Goal: Task Accomplishment & Management: Manage account settings

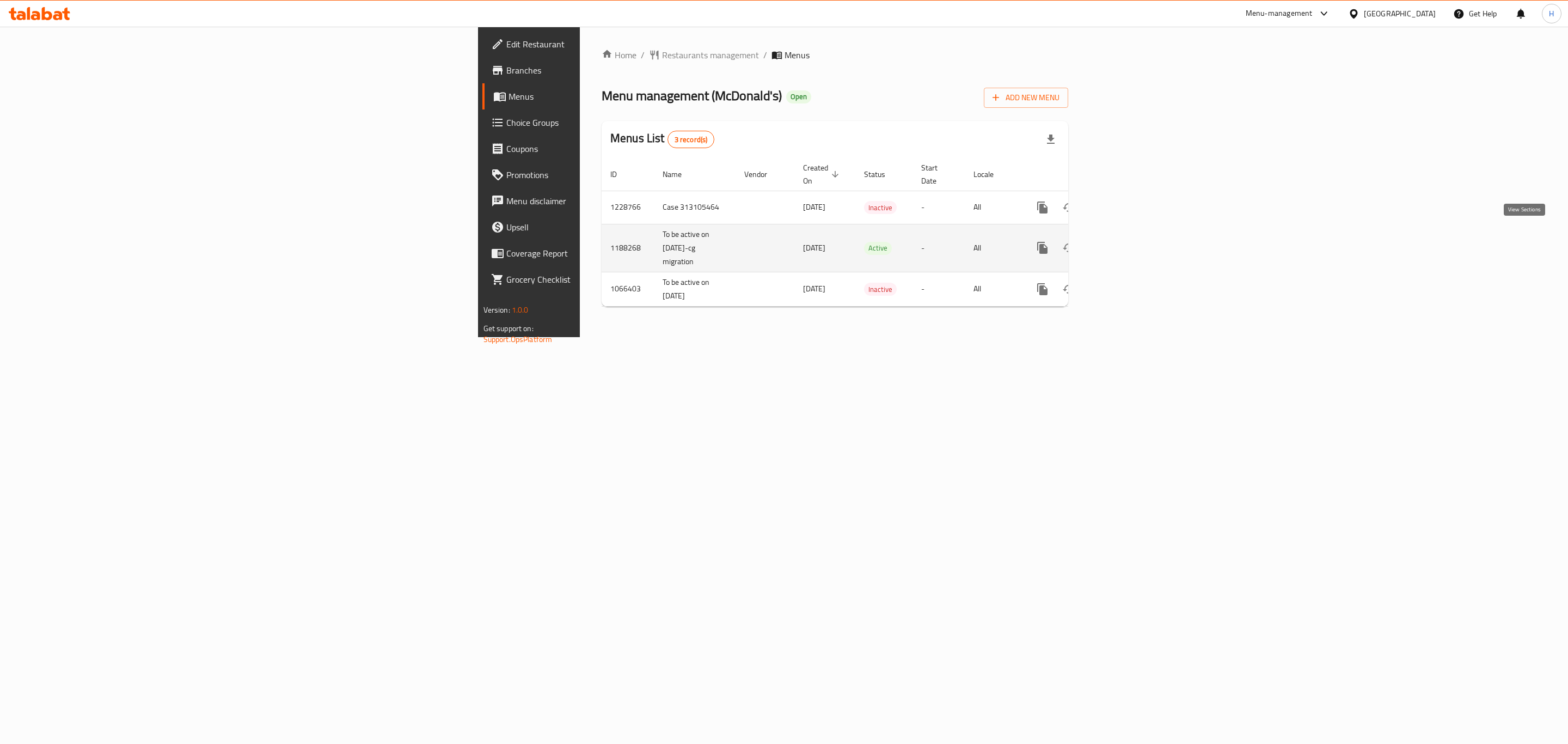
click at [1126, 243] on icon "enhanced table" at bounding box center [1121, 248] width 10 height 10
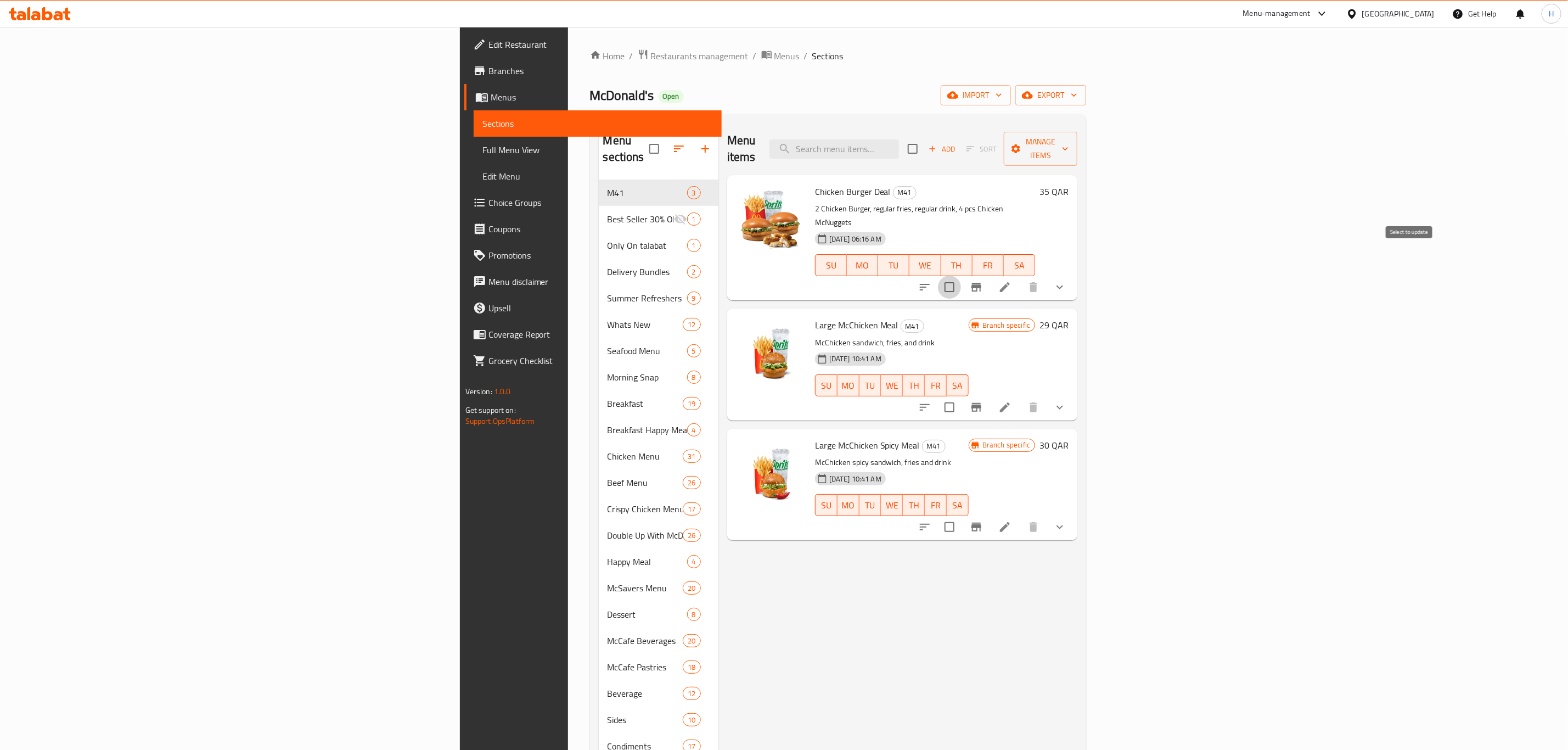
click at [961, 276] on input "checkbox" at bounding box center [950, 287] width 23 height 23
click at [1068, 139] on span "Manage items" at bounding box center [1040, 149] width 56 height 28
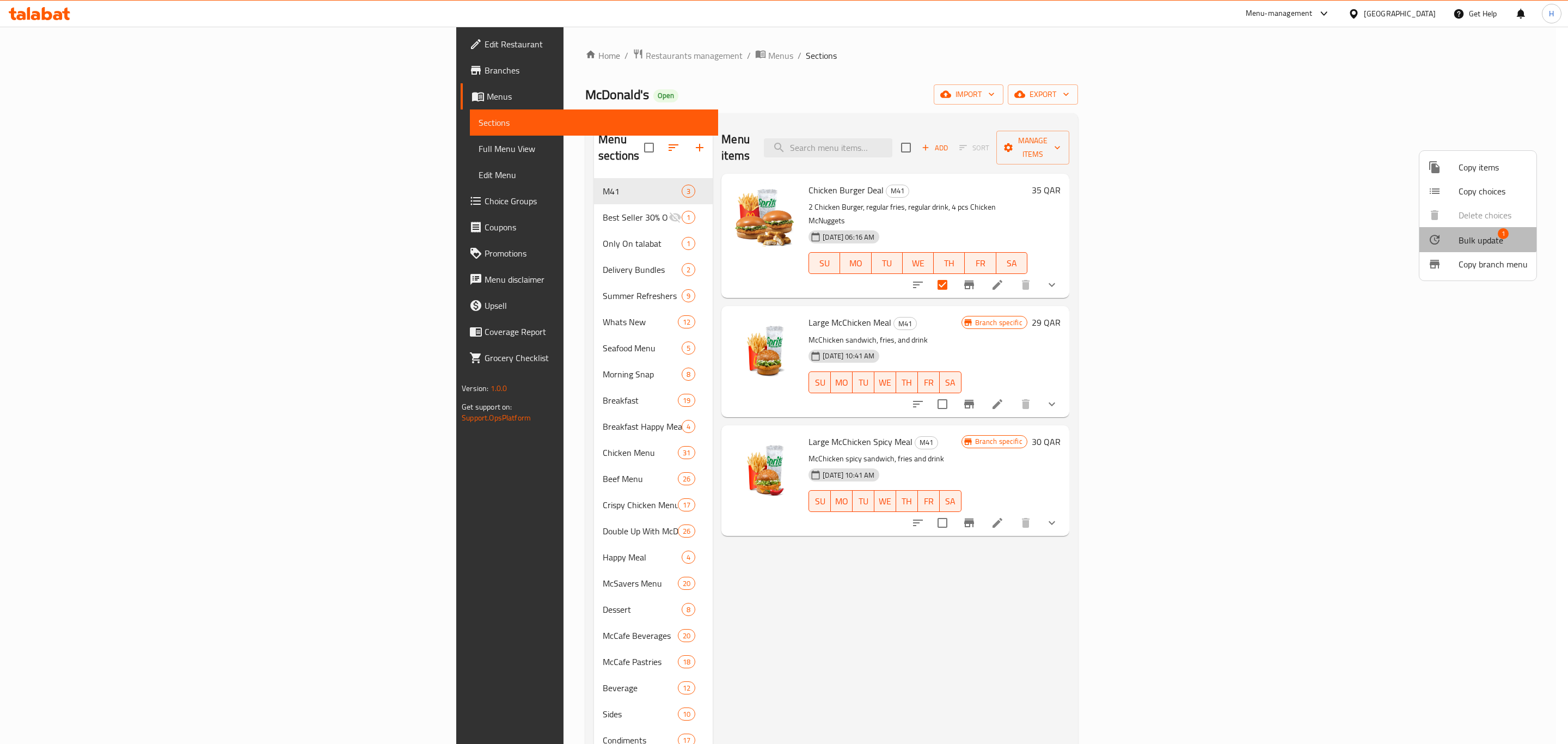
click at [1466, 231] on li "Bulk update 1" at bounding box center [1478, 239] width 117 height 25
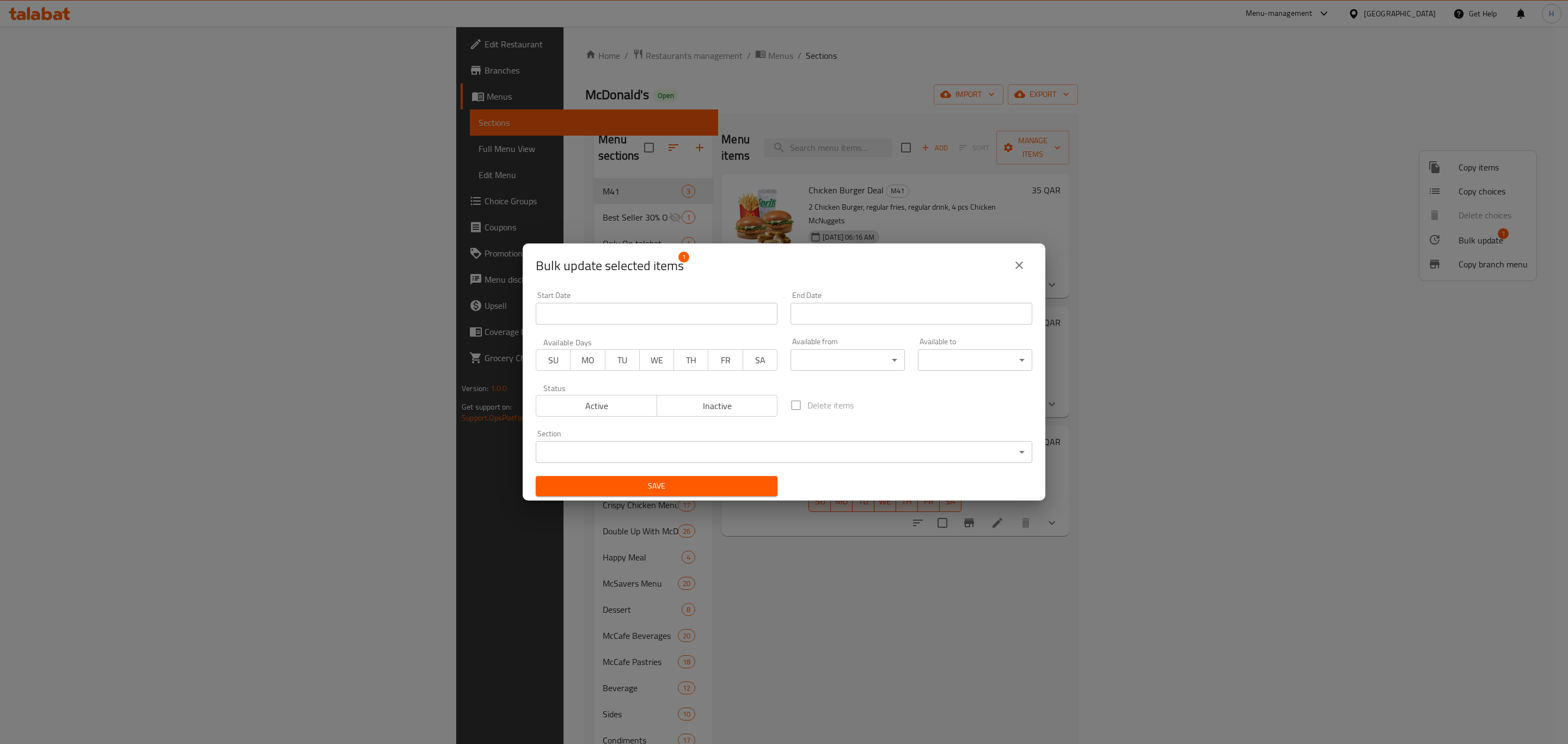
click at [774, 445] on body "​ Menu-management Qatar Get Help H Edit Restaurant Branches Menus Sections Full…" at bounding box center [784, 385] width 1568 height 717
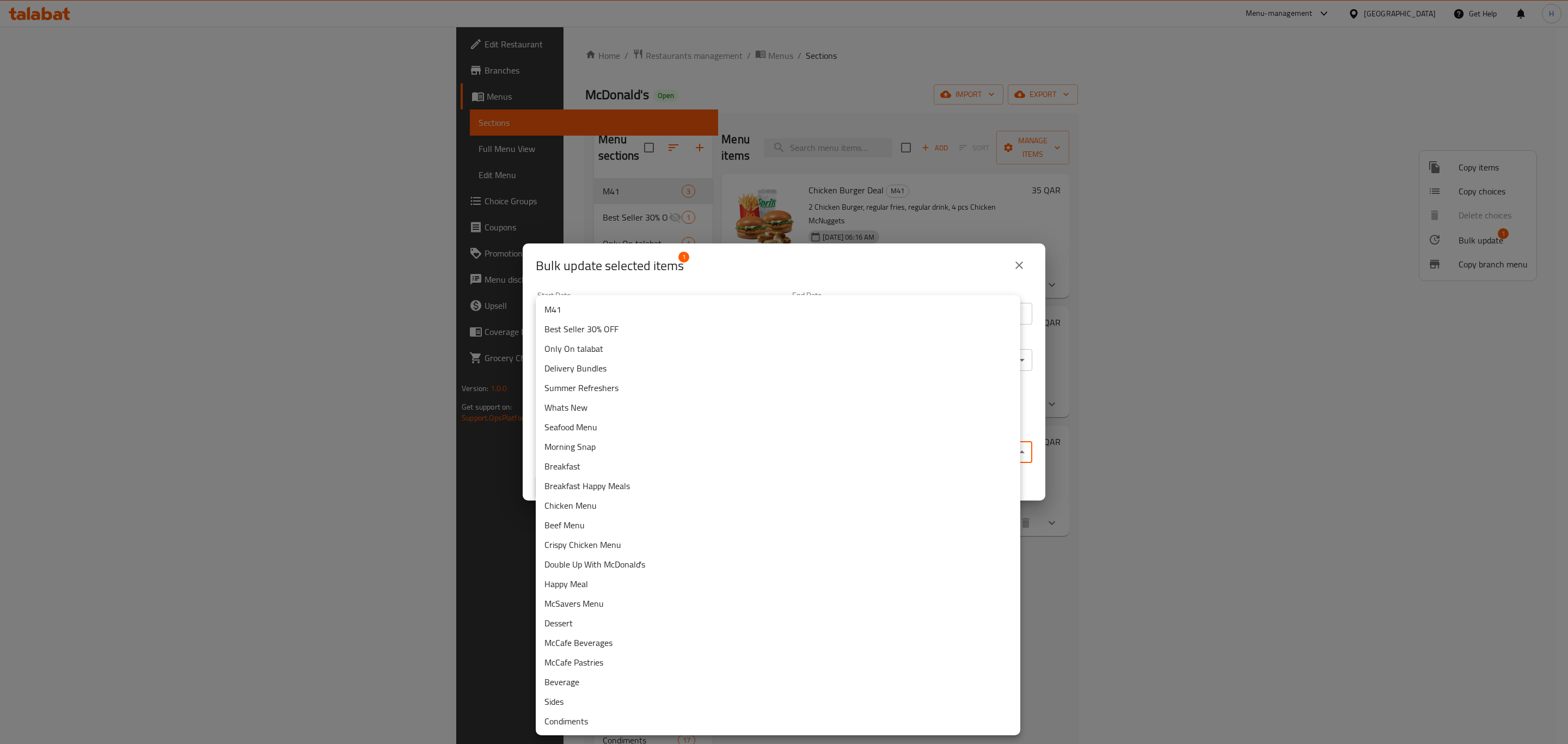
click at [623, 352] on li "Only On talabat" at bounding box center [778, 348] width 485 height 19
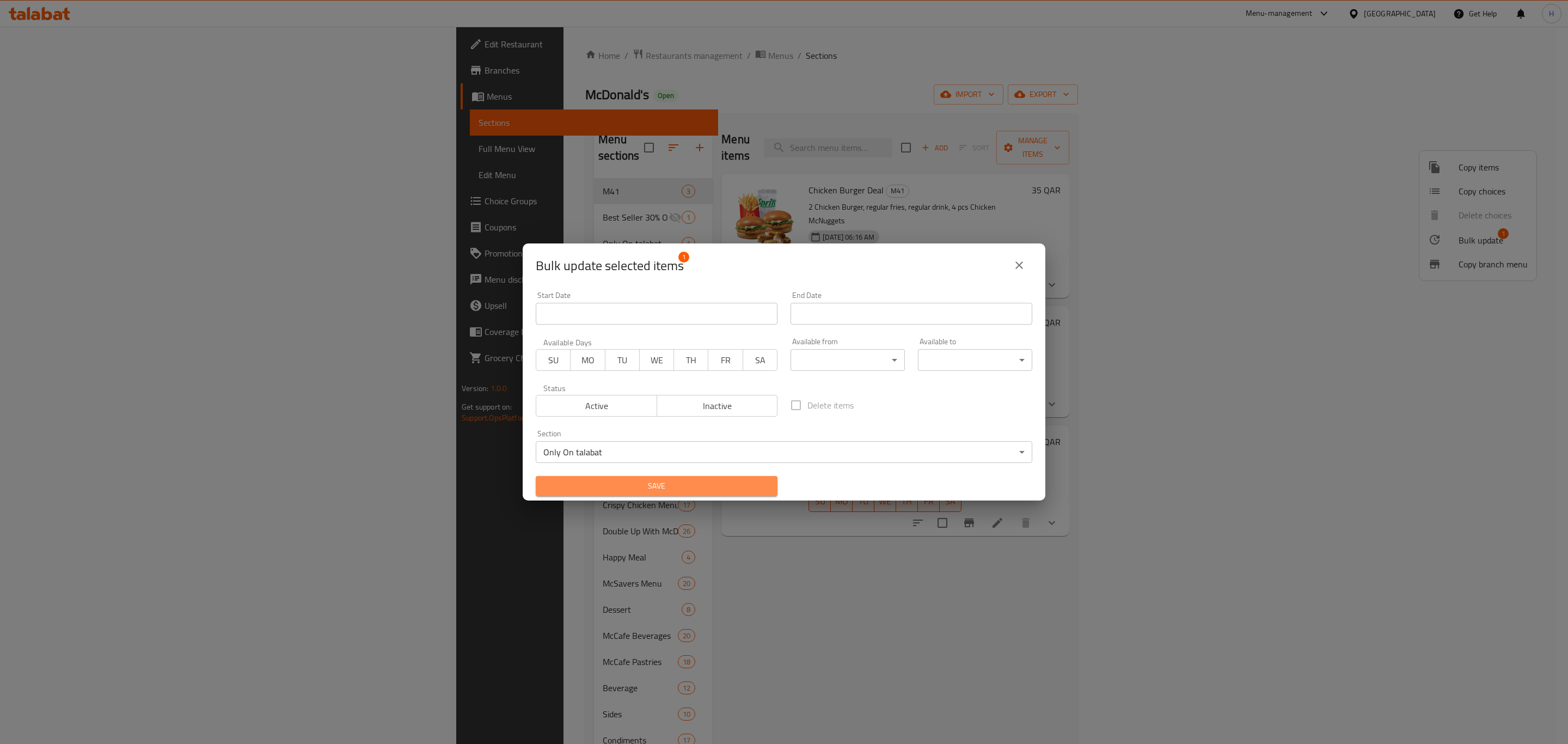
click at [668, 488] on span "Save" at bounding box center [656, 486] width 225 height 13
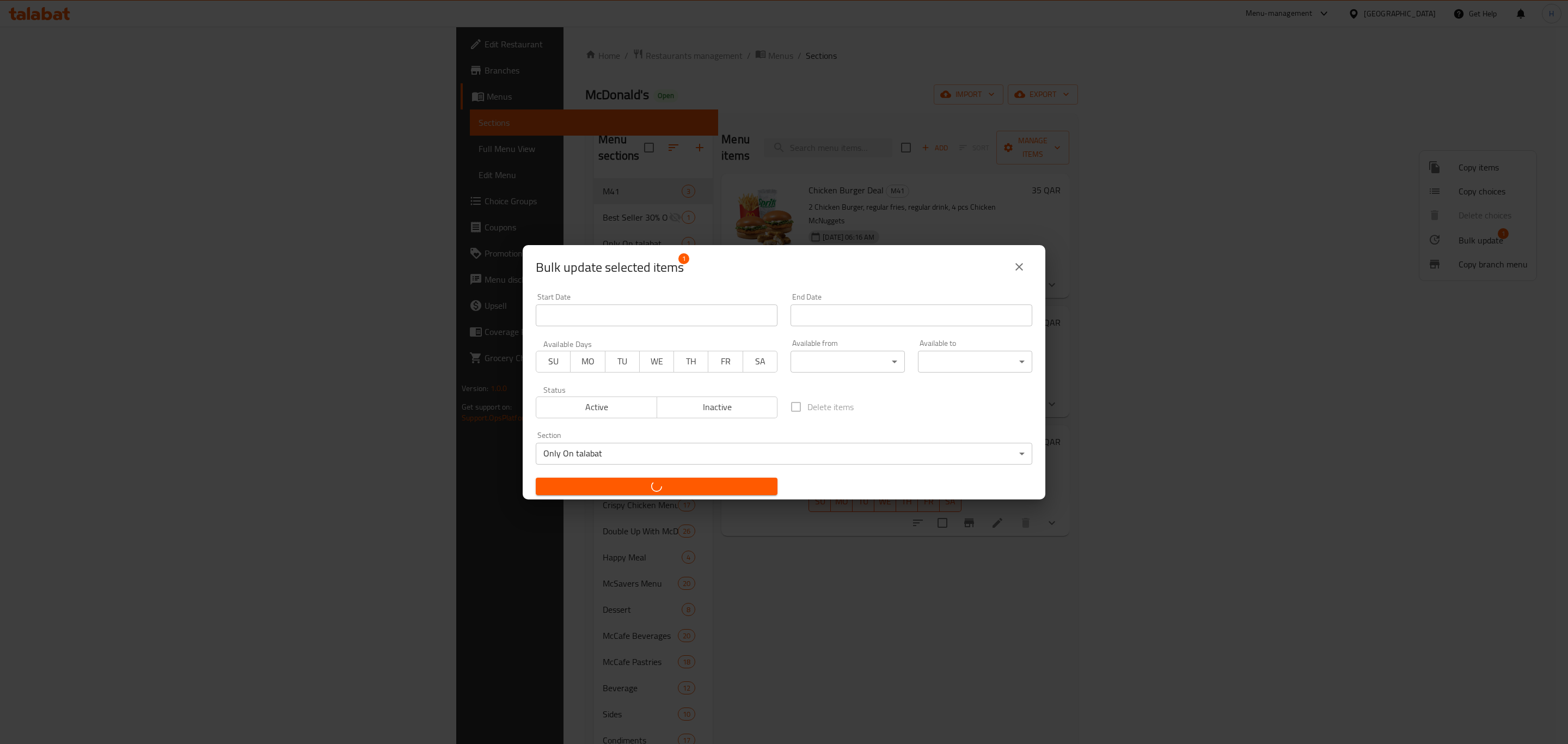
checkbox input "false"
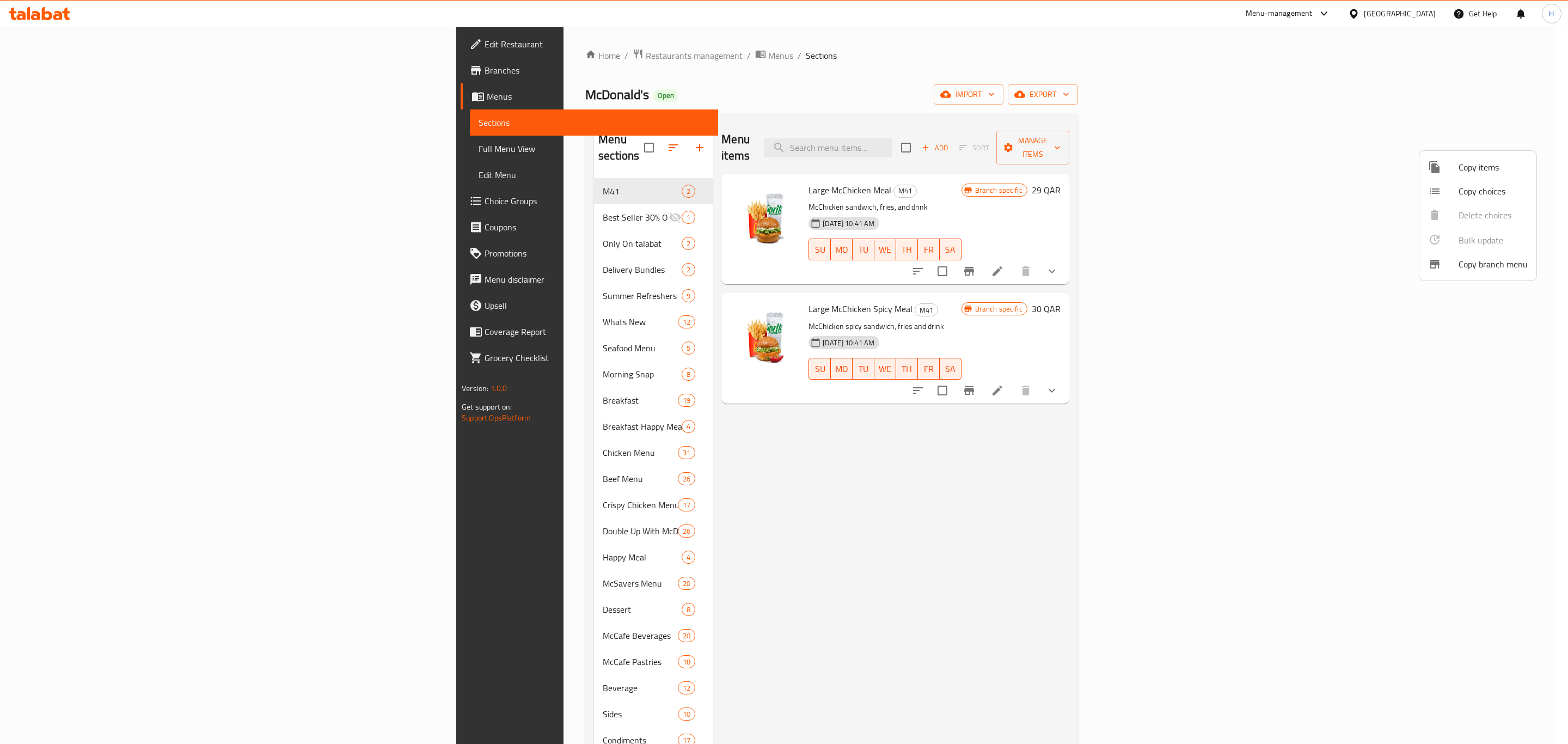
click at [1362, 10] on div at bounding box center [784, 372] width 1568 height 744
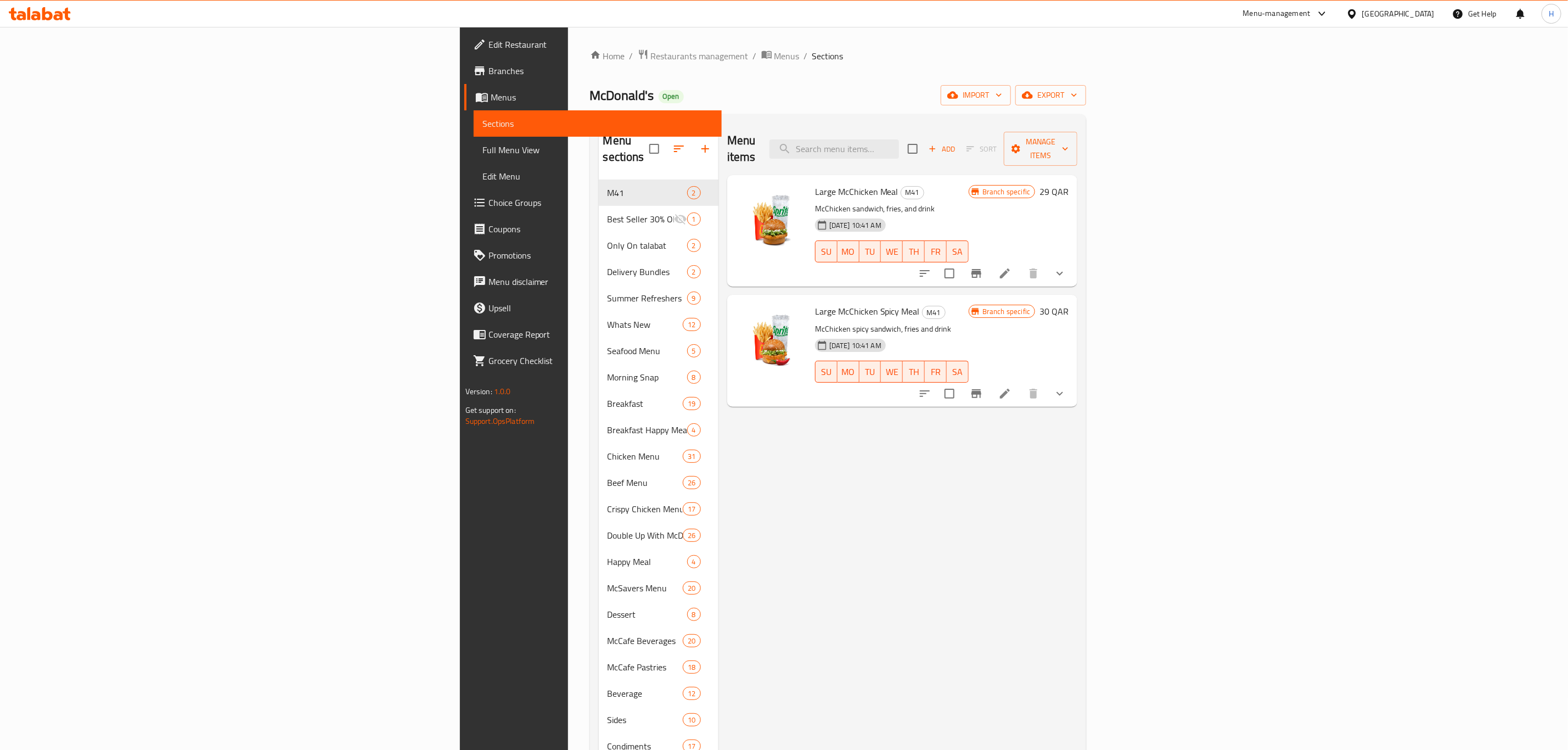
click at [815, 303] on span "Large McChicken Spicy Meal" at bounding box center [867, 311] width 105 height 17
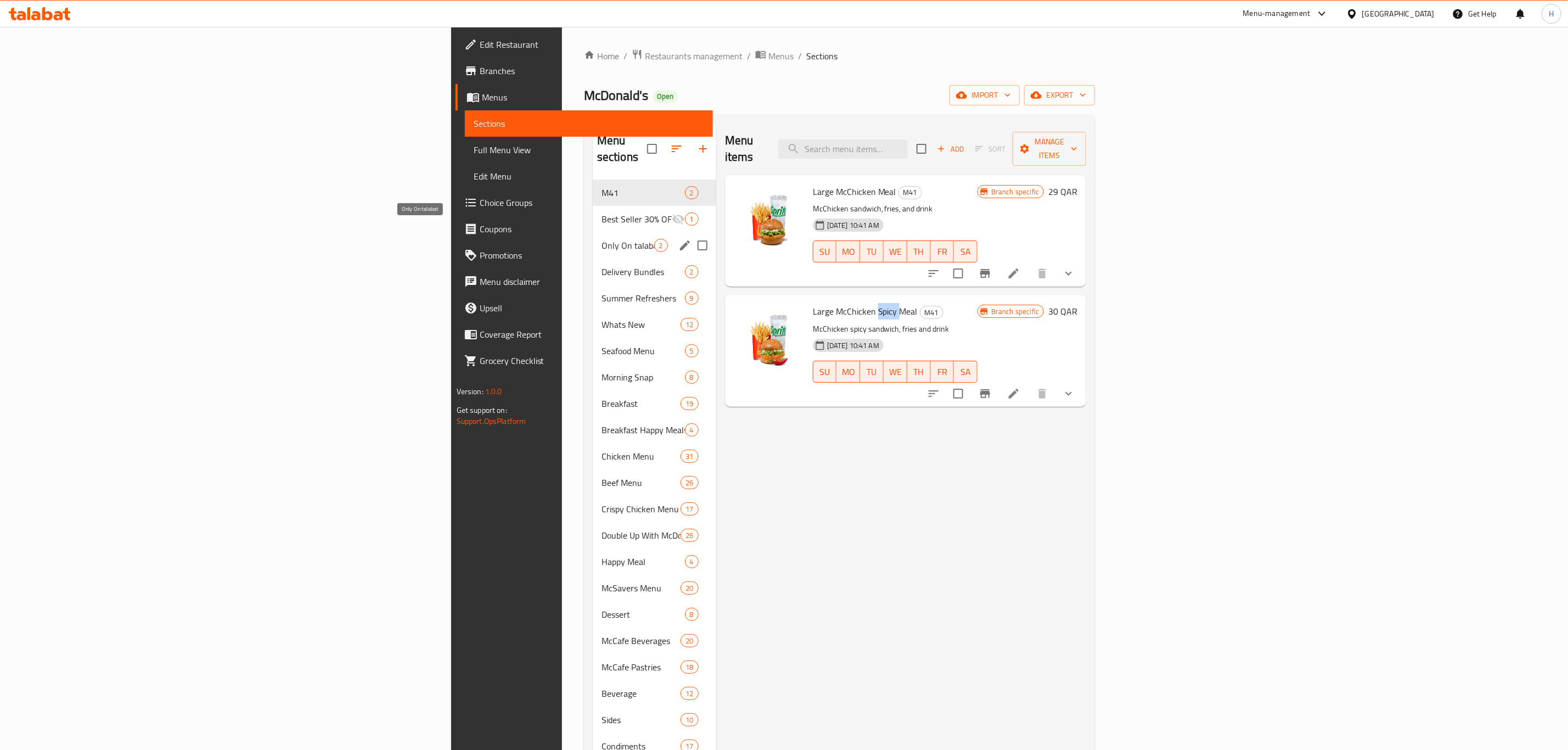
click at [601, 239] on span "Only On talabat" at bounding box center [628, 245] width 53 height 13
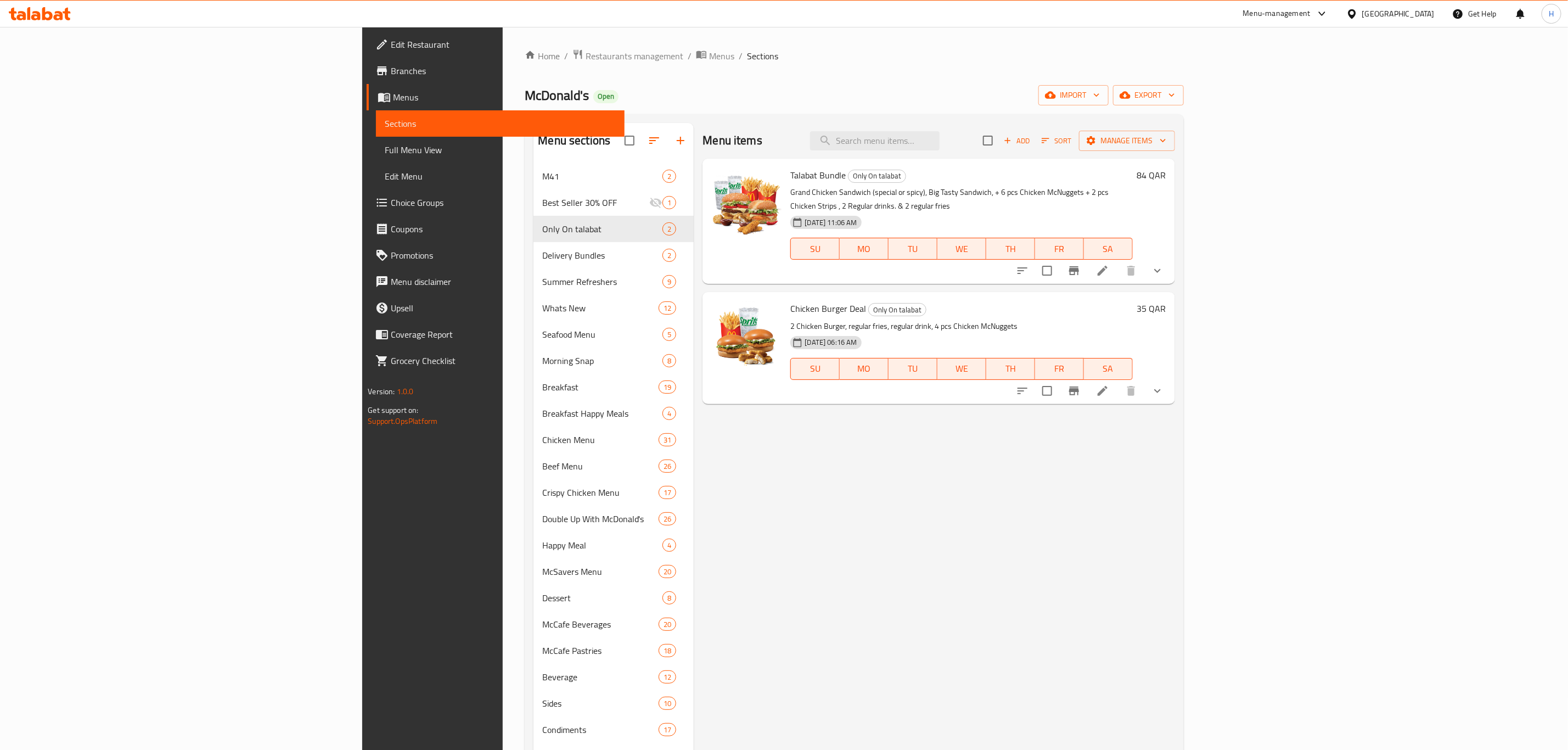
click at [790, 300] on span "Chicken Burger Deal" at bounding box center [828, 308] width 75 height 17
copy h6 "Chicken Burger Deal"
click at [1329, 15] on div at bounding box center [1320, 14] width 18 height 13
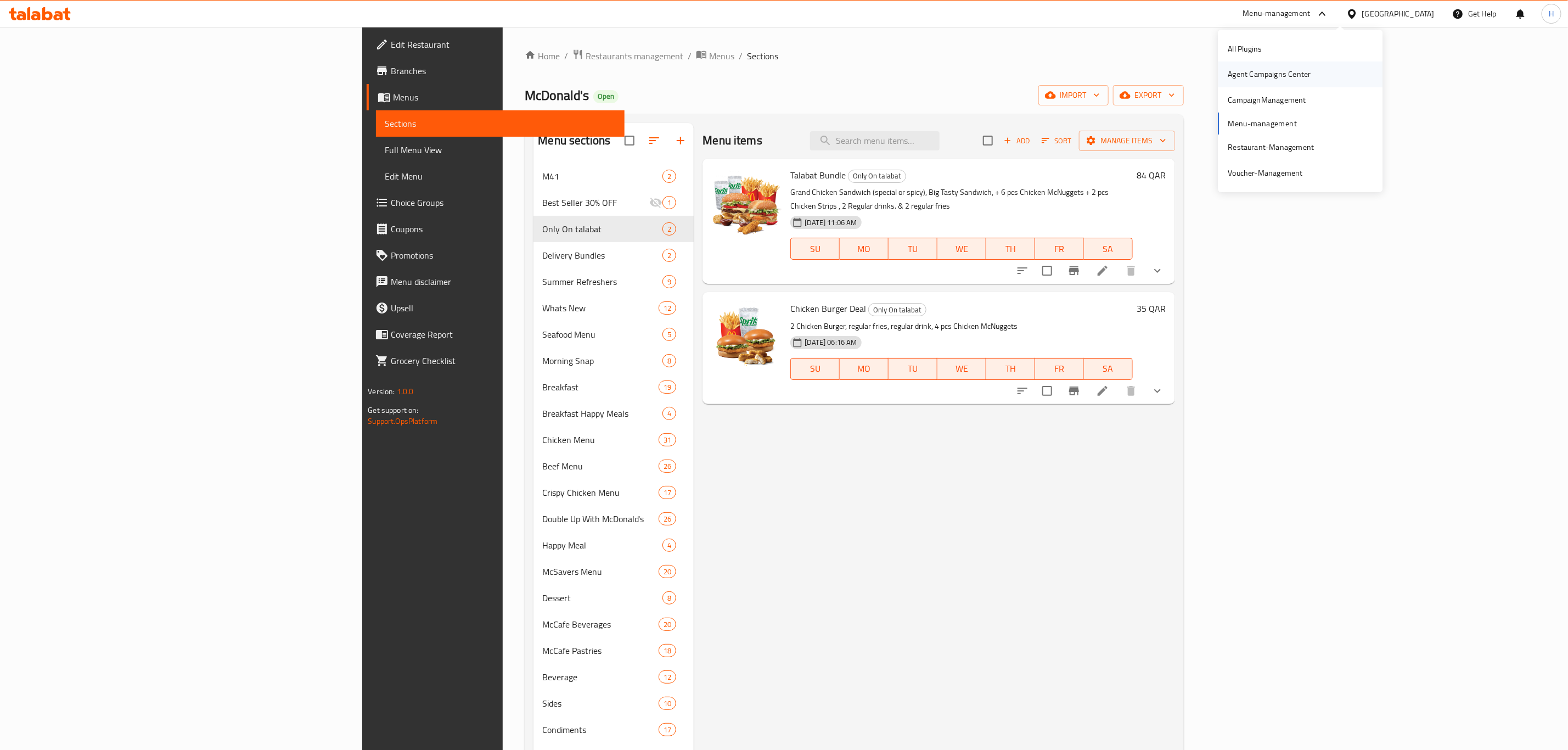
click at [1250, 79] on div "Agent Campaigns Center" at bounding box center [1270, 74] width 83 height 12
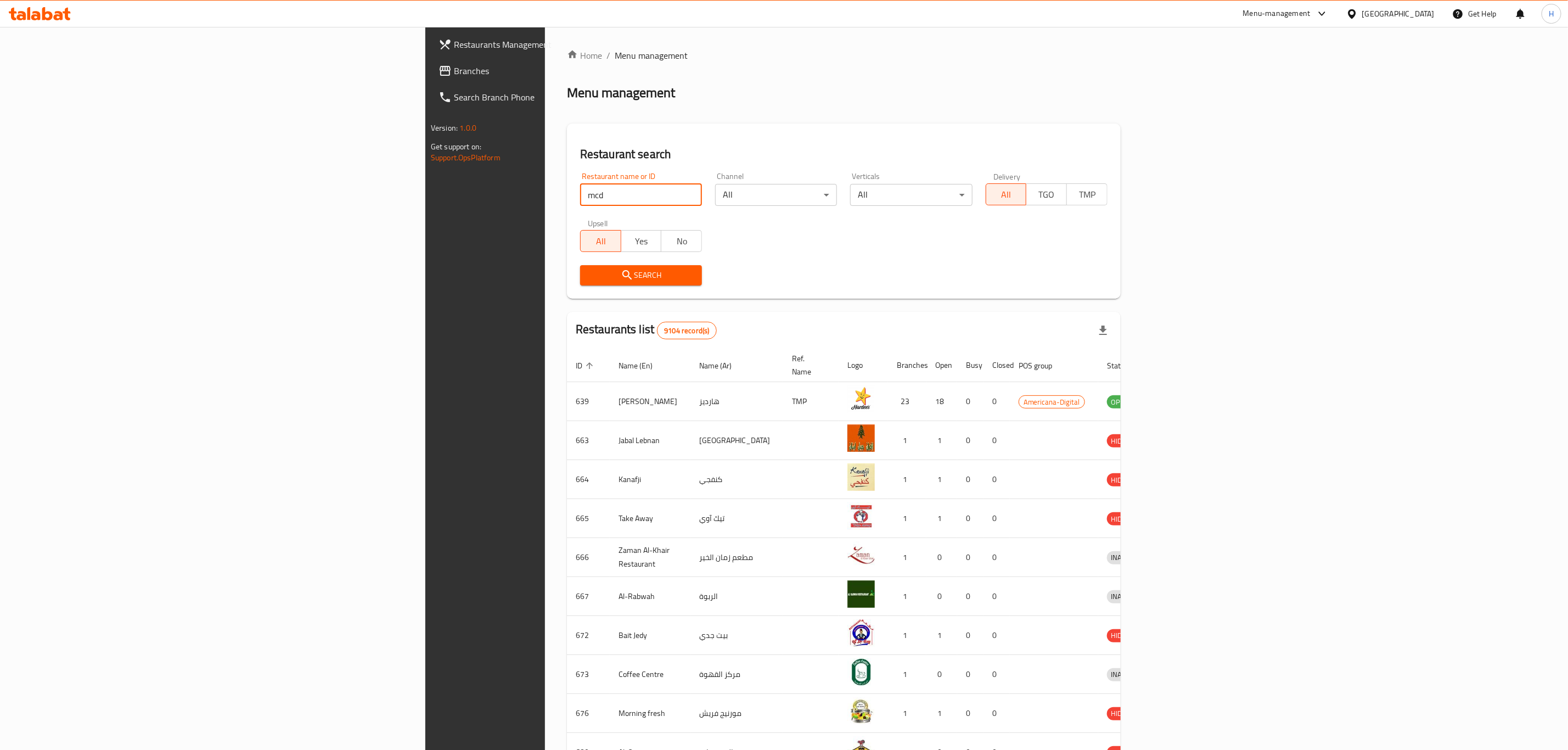
type input "mcd"
click button "Search" at bounding box center [641, 275] width 122 height 20
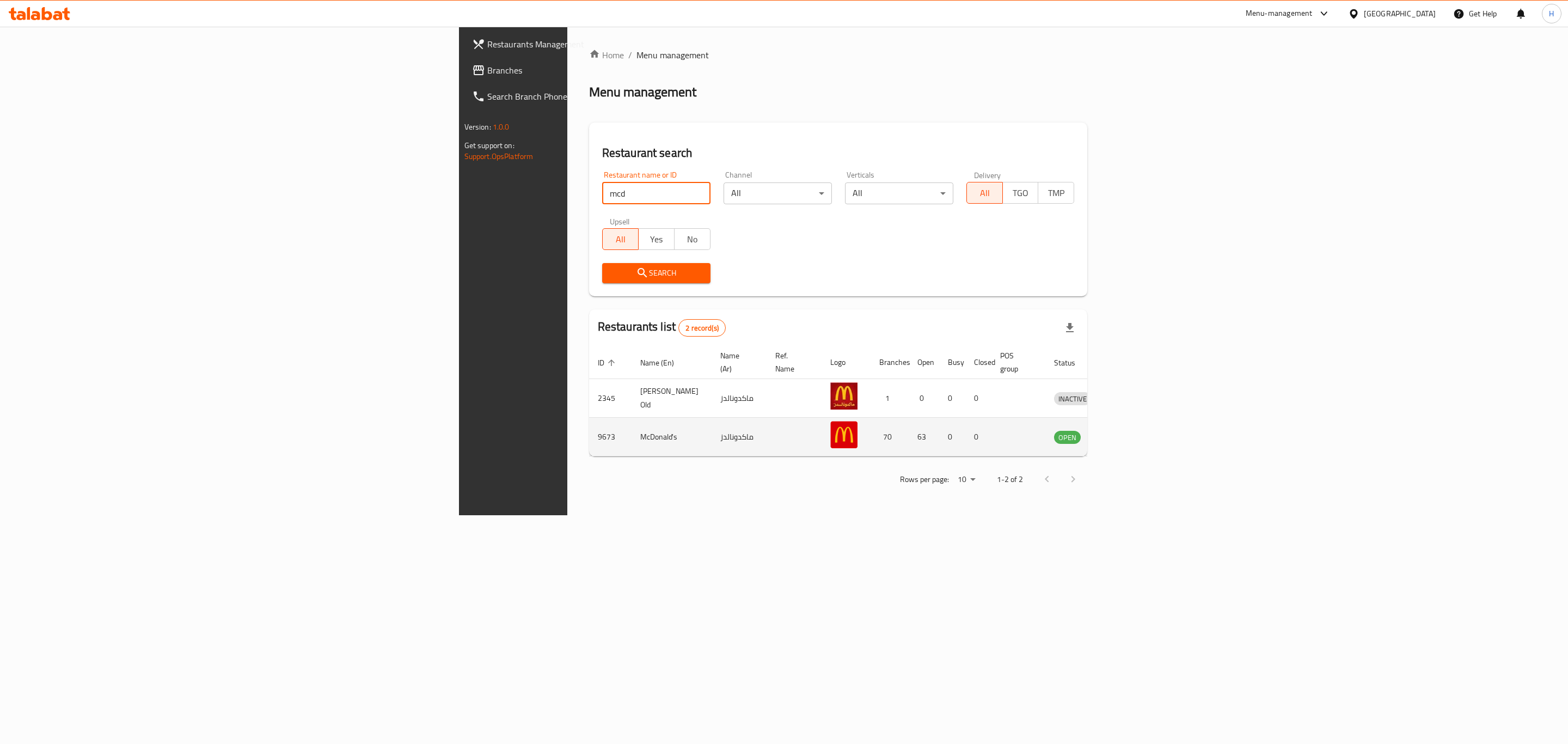
click at [1124, 435] on icon "enhanced table" at bounding box center [1122, 437] width 4 height 4
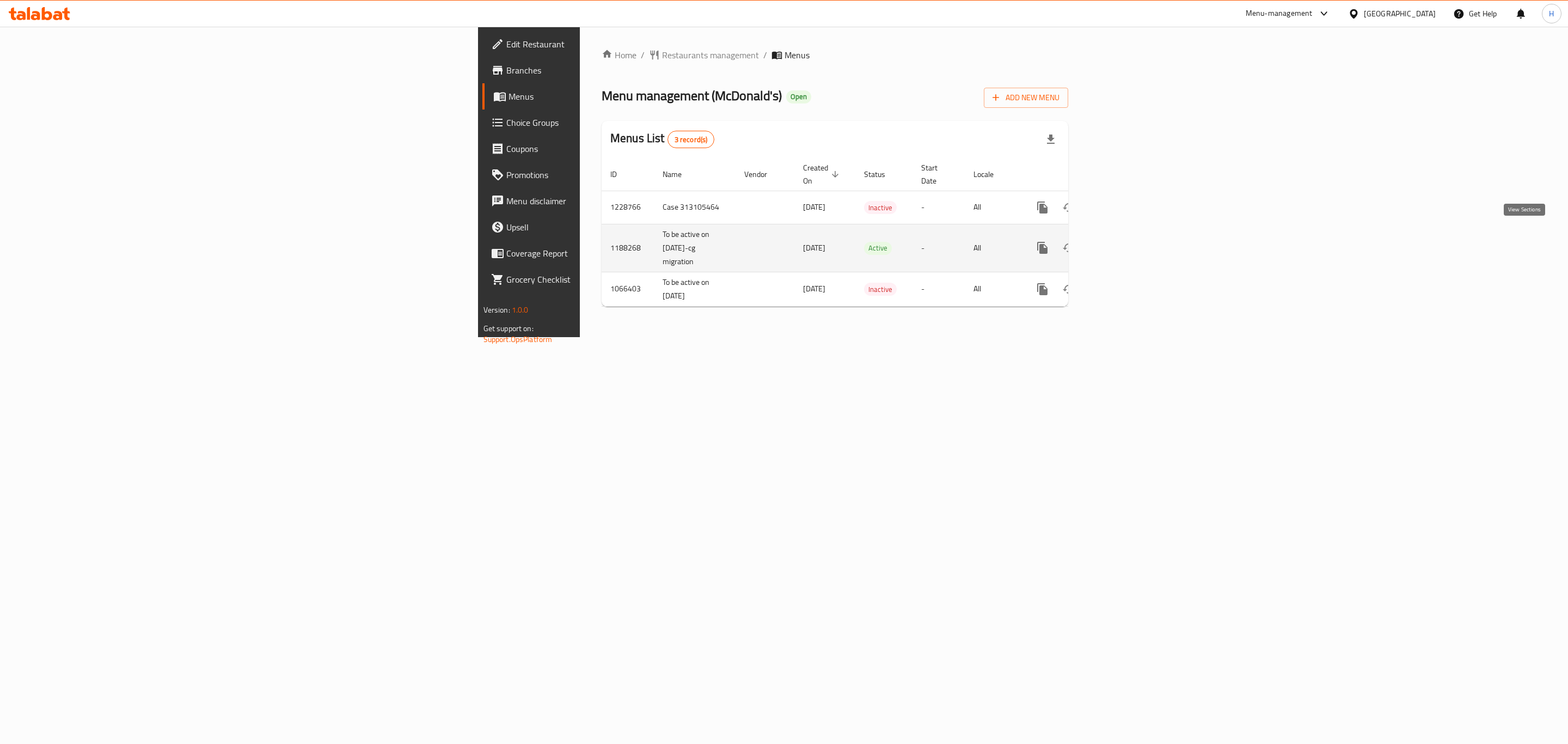
click at [1126, 243] on icon "enhanced table" at bounding box center [1121, 248] width 10 height 10
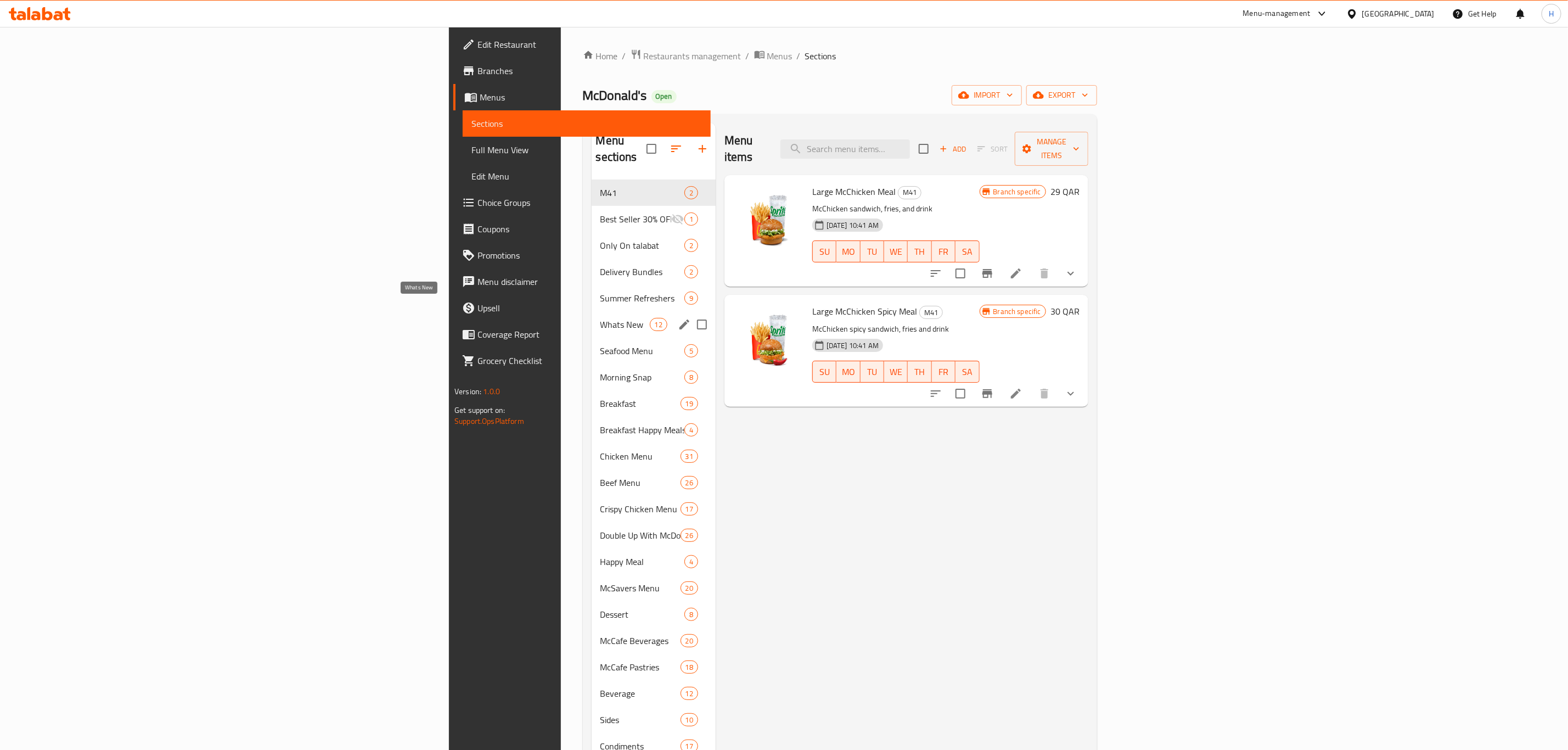
click at [601, 318] on span "Whats New" at bounding box center [625, 324] width 49 height 13
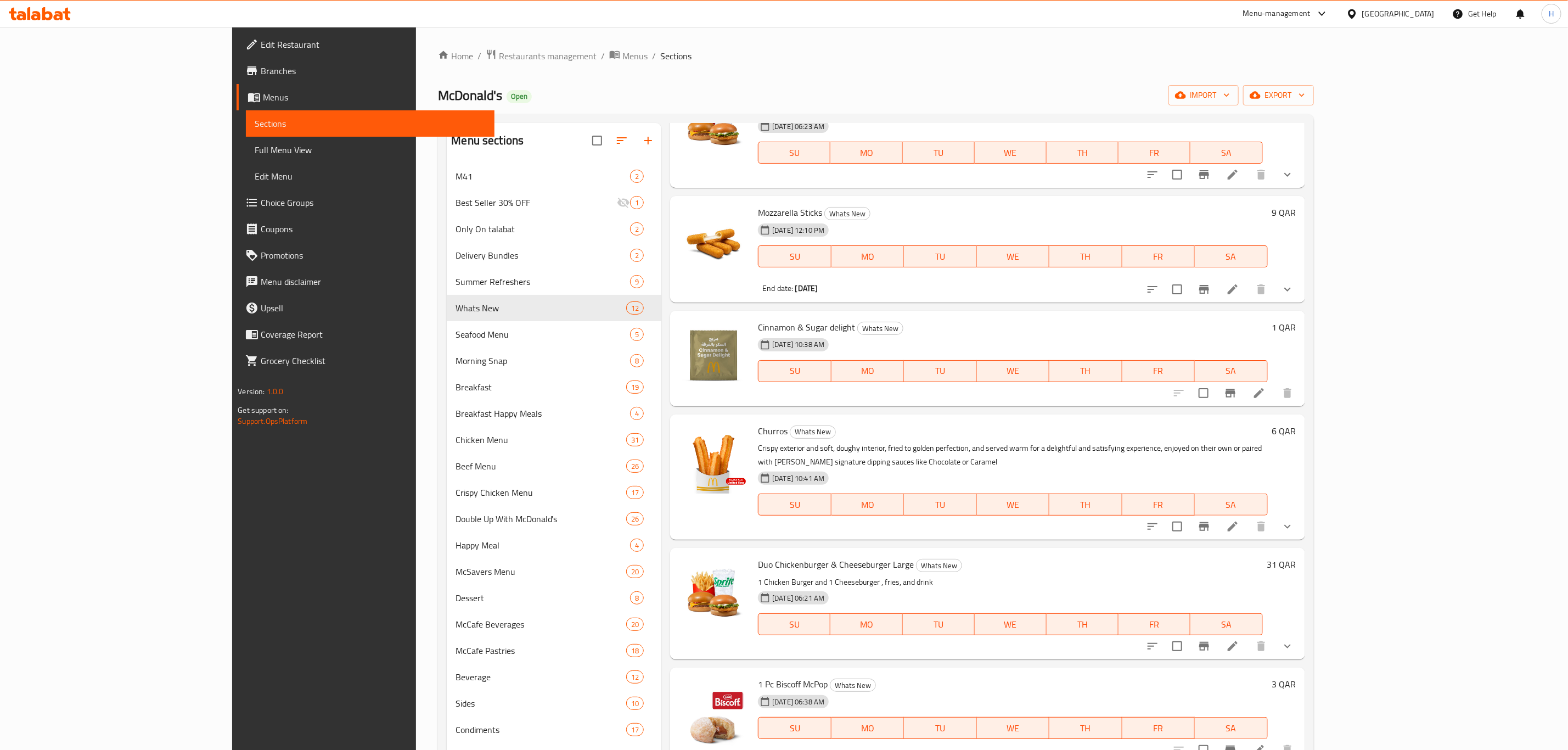
scroll to position [164, 0]
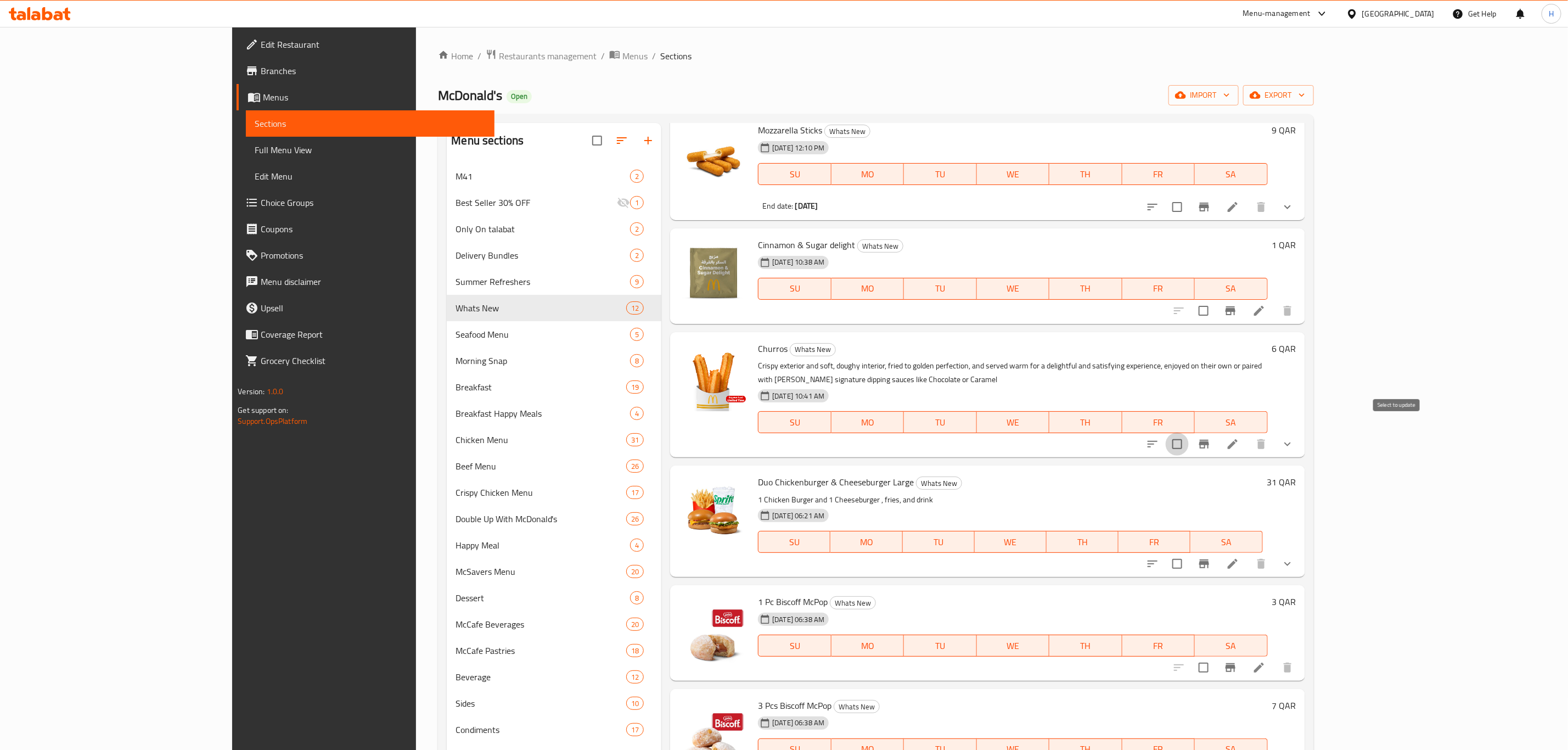
click at [1189, 433] on input "checkbox" at bounding box center [1178, 444] width 23 height 23
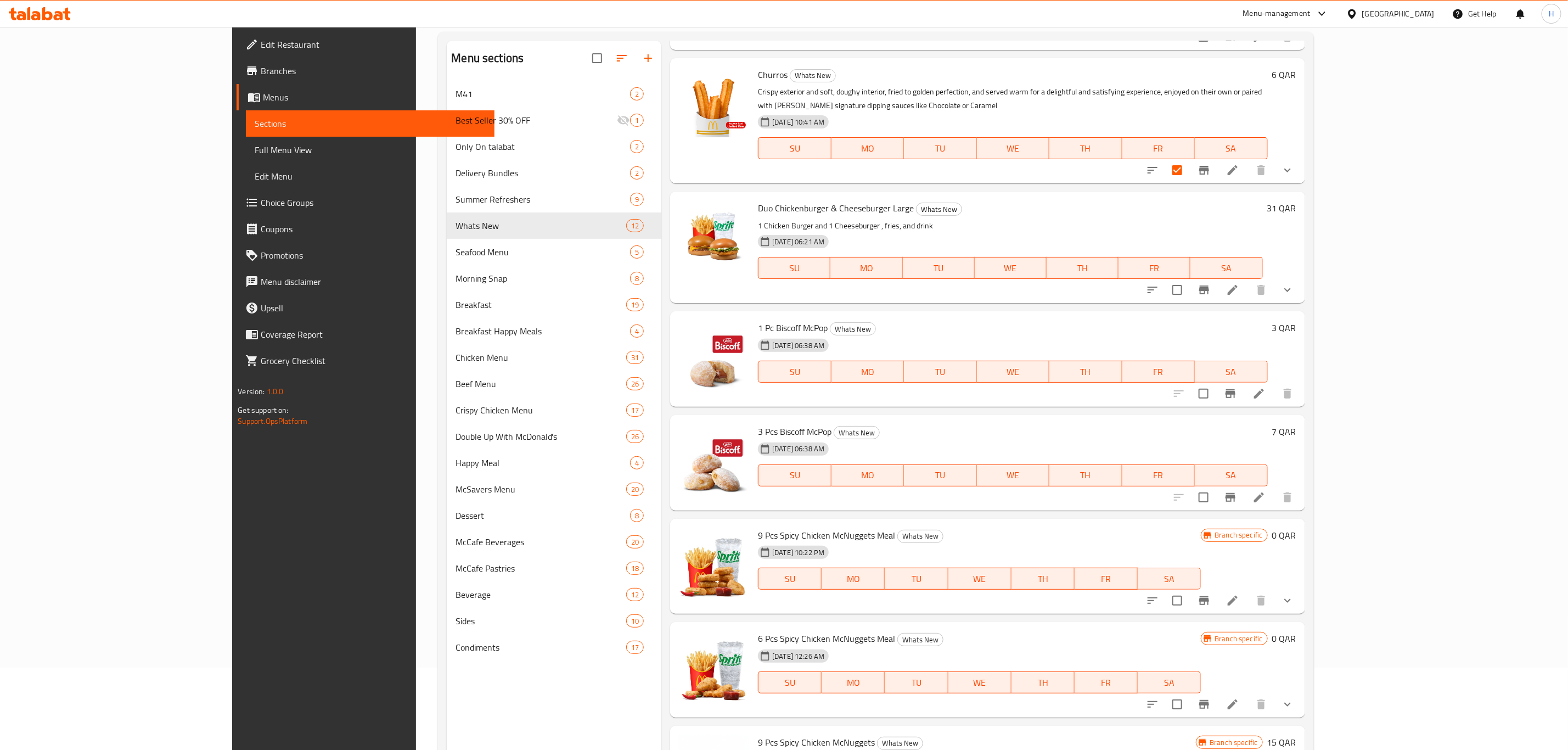
scroll to position [85, 0]
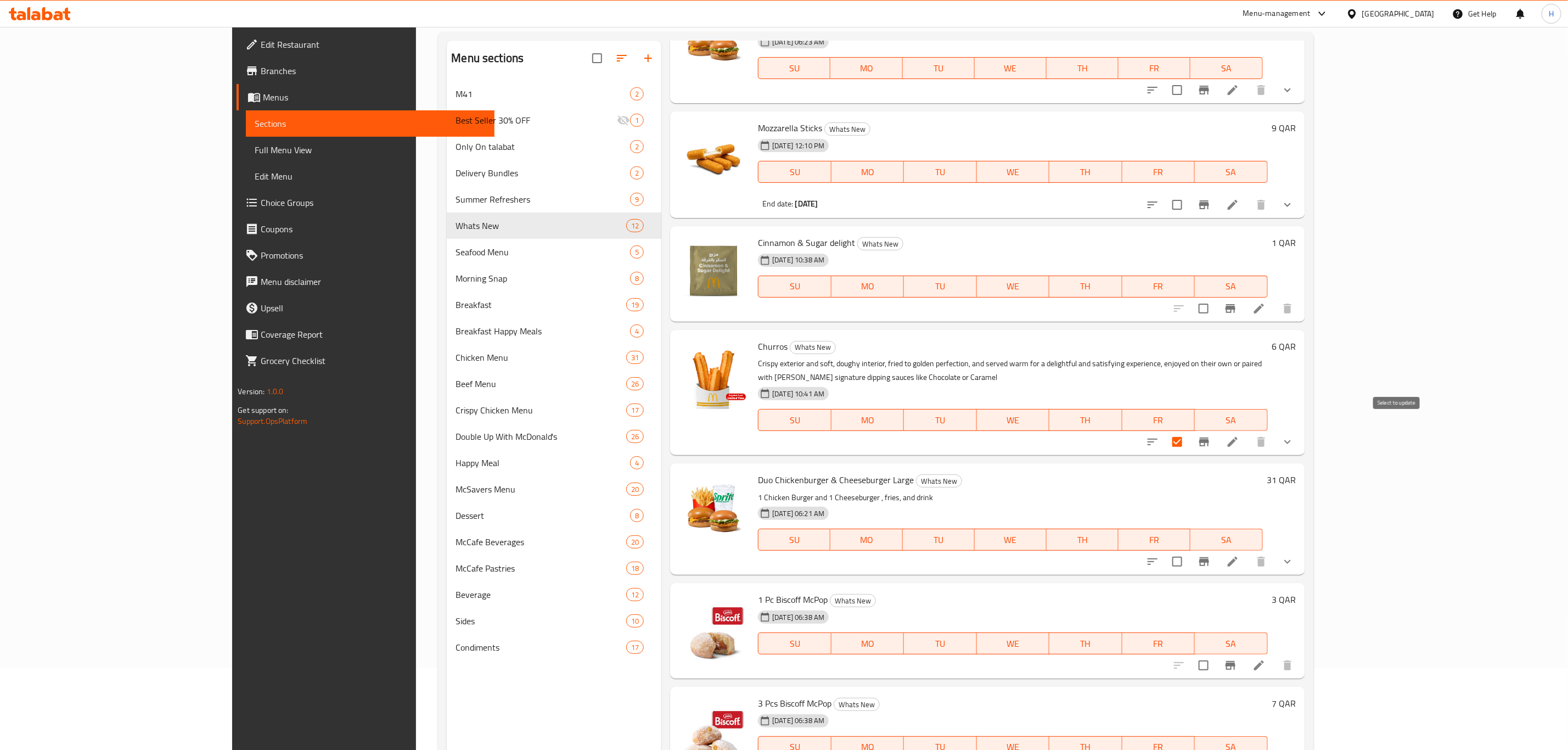
click at [1189, 430] on input "checkbox" at bounding box center [1178, 442] width 23 height 23
checkbox input "false"
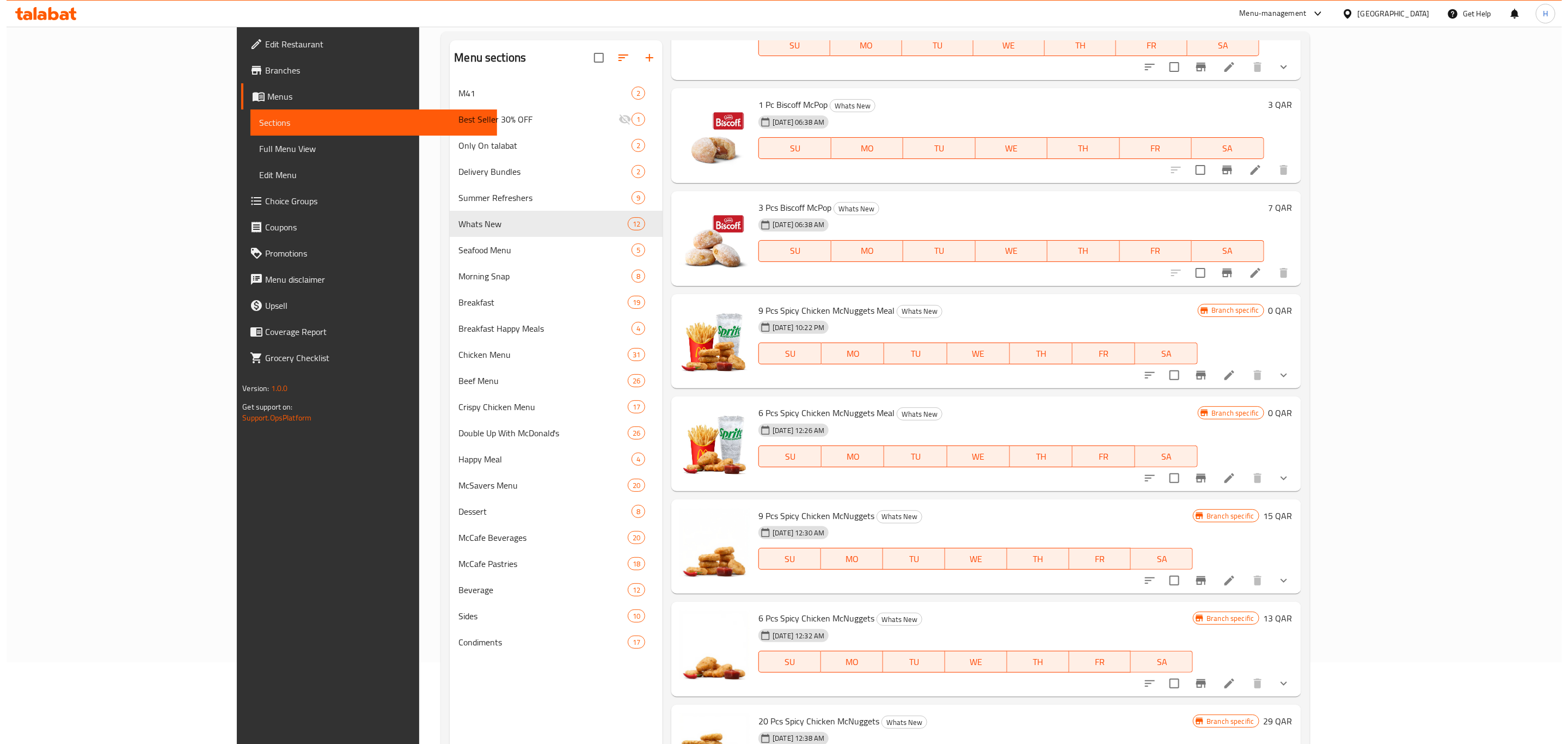
scroll to position [152, 0]
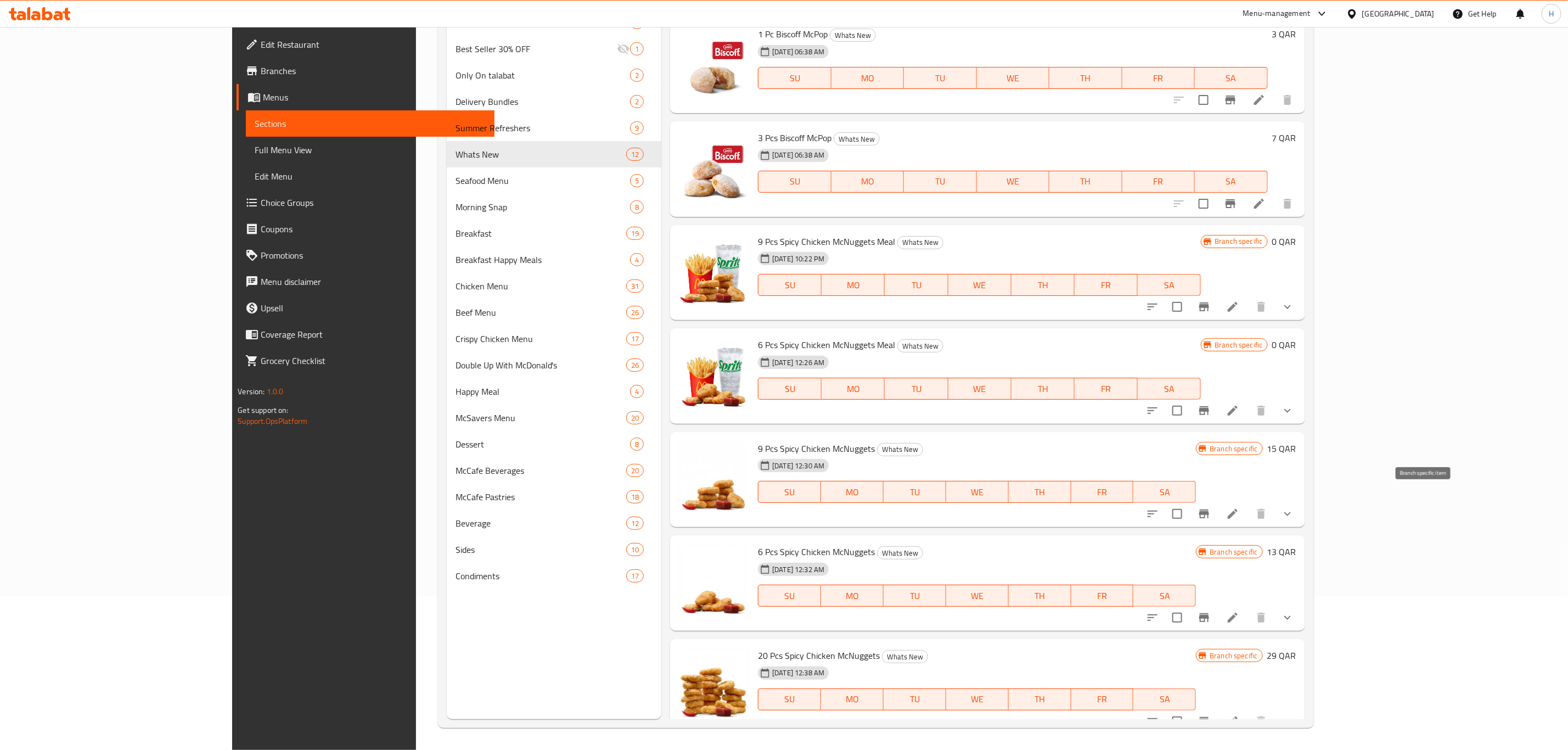
click at [1209, 509] on icon "Branch-specific-item" at bounding box center [1204, 514] width 10 height 9
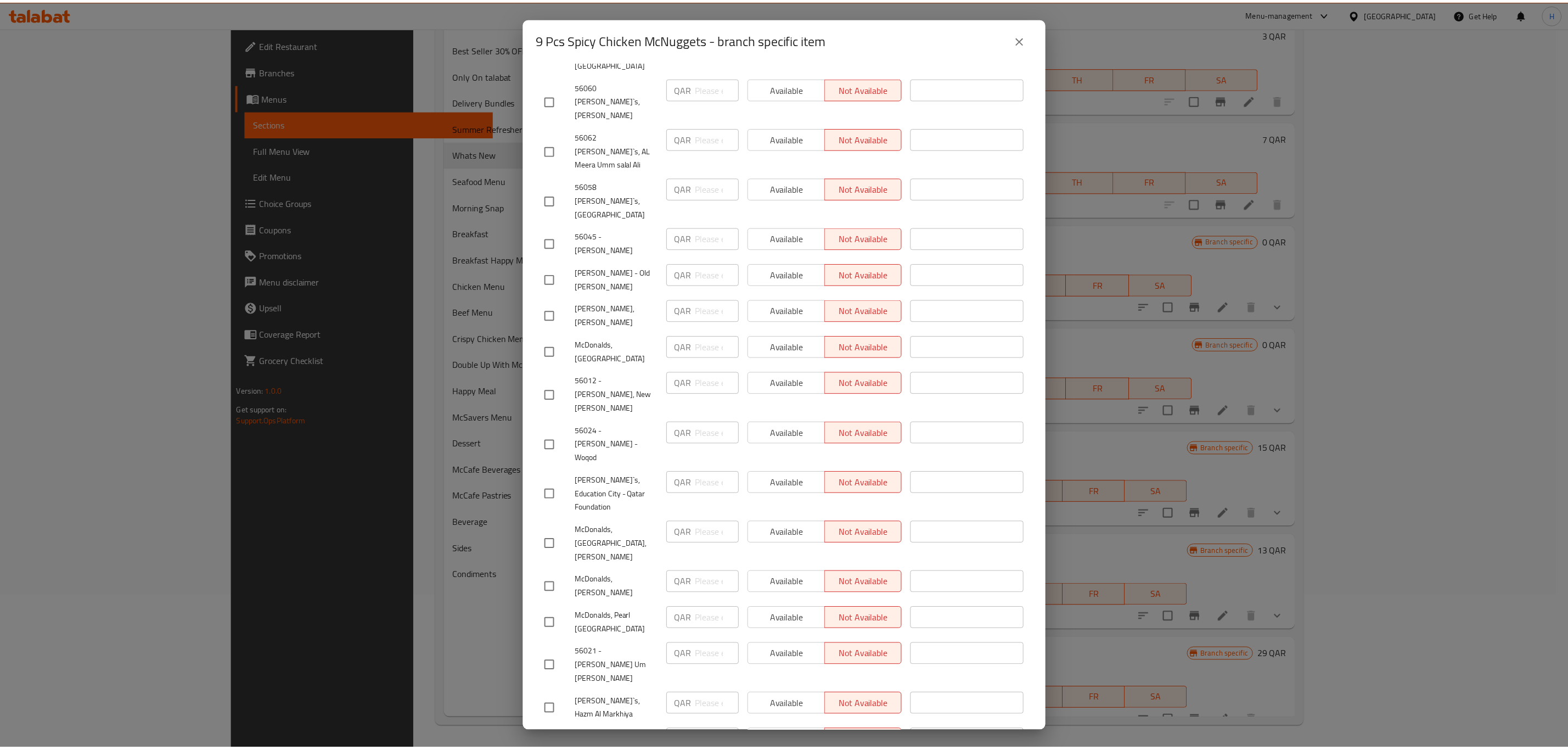
scroll to position [2003, 0]
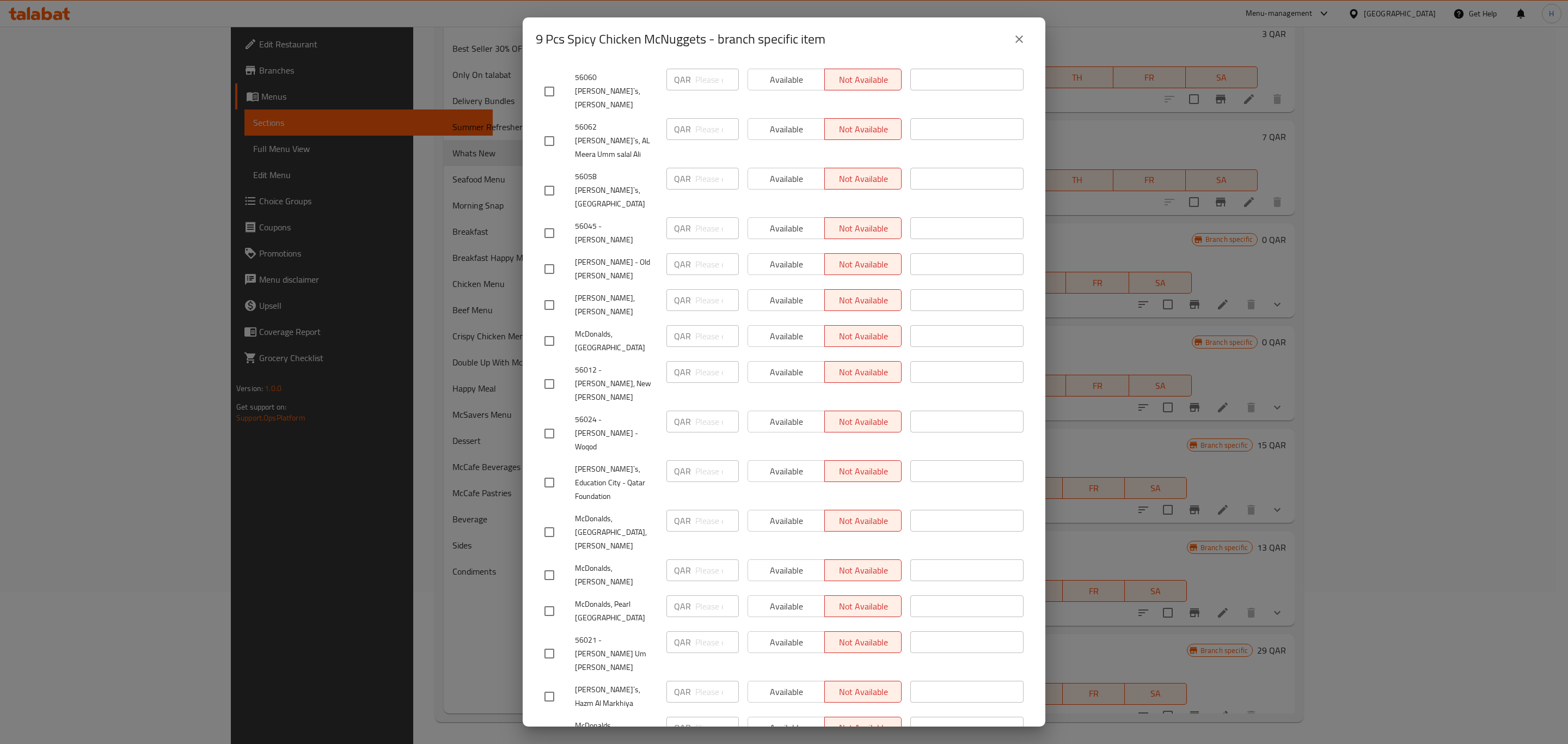
click at [1021, 36] on icon "close" at bounding box center [1019, 39] width 13 height 13
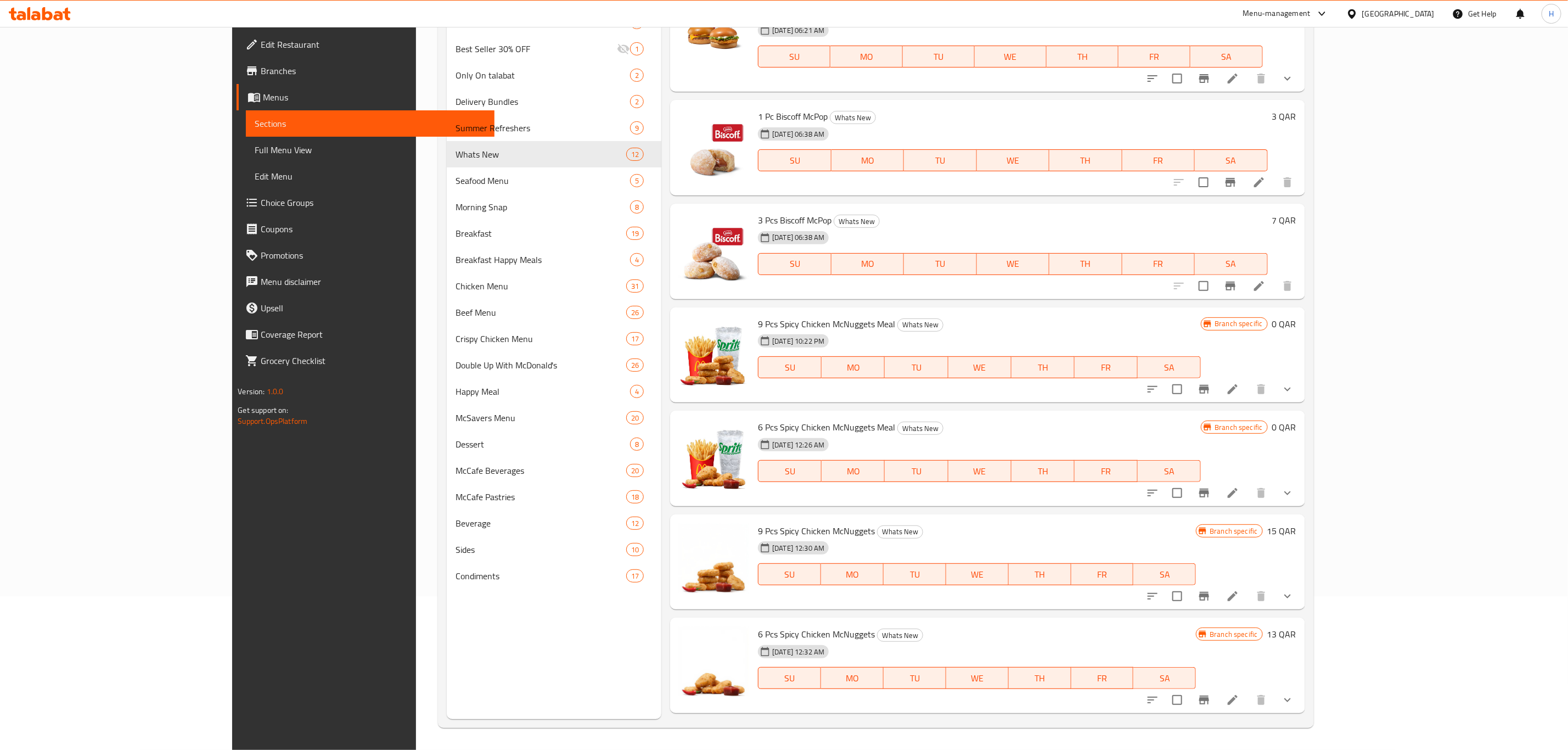
scroll to position [414, 0]
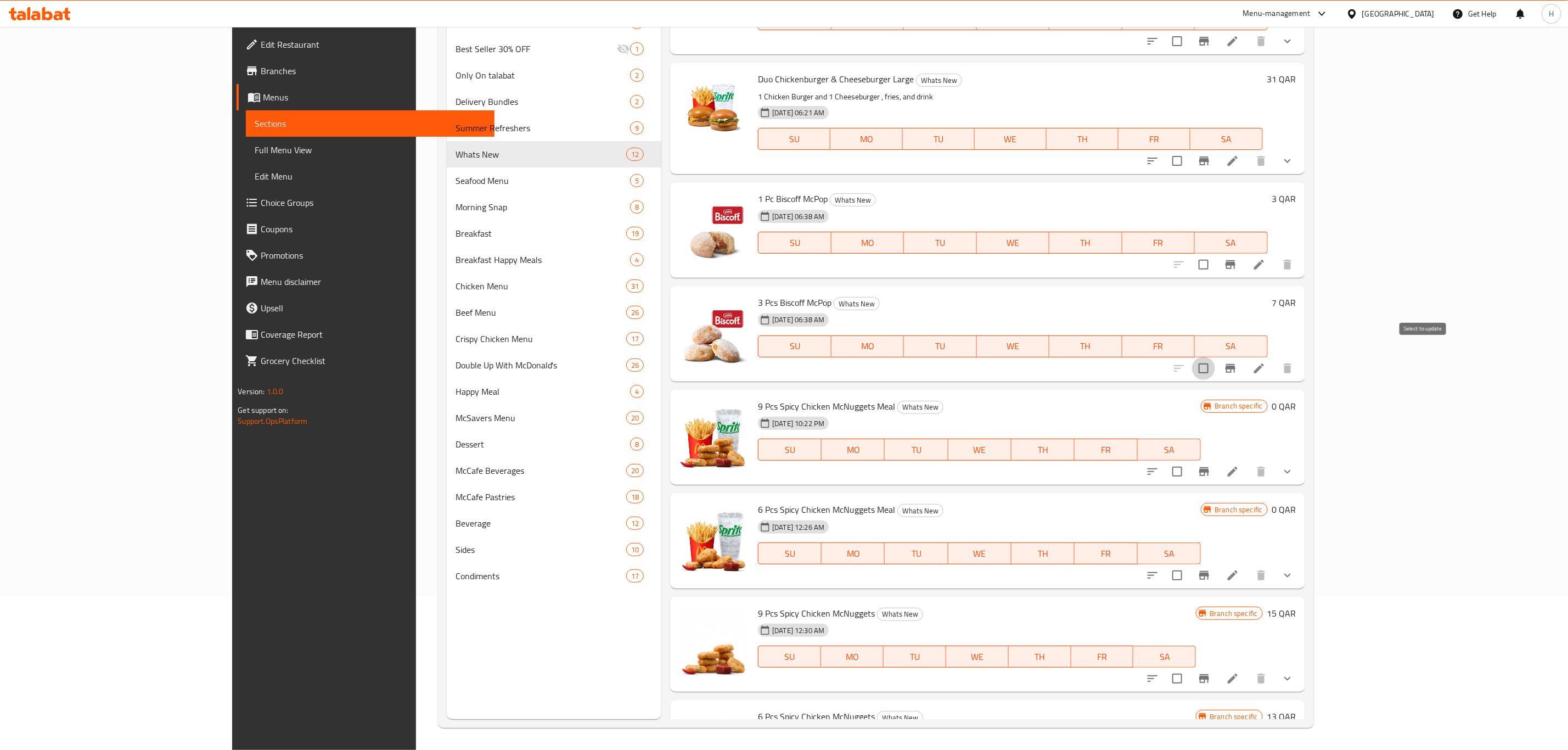
click at [1215, 357] on input "checkbox" at bounding box center [1204, 368] width 23 height 23
checkbox input "true"
click at [1215, 253] on input "checkbox" at bounding box center [1204, 265] width 23 height 23
checkbox input "true"
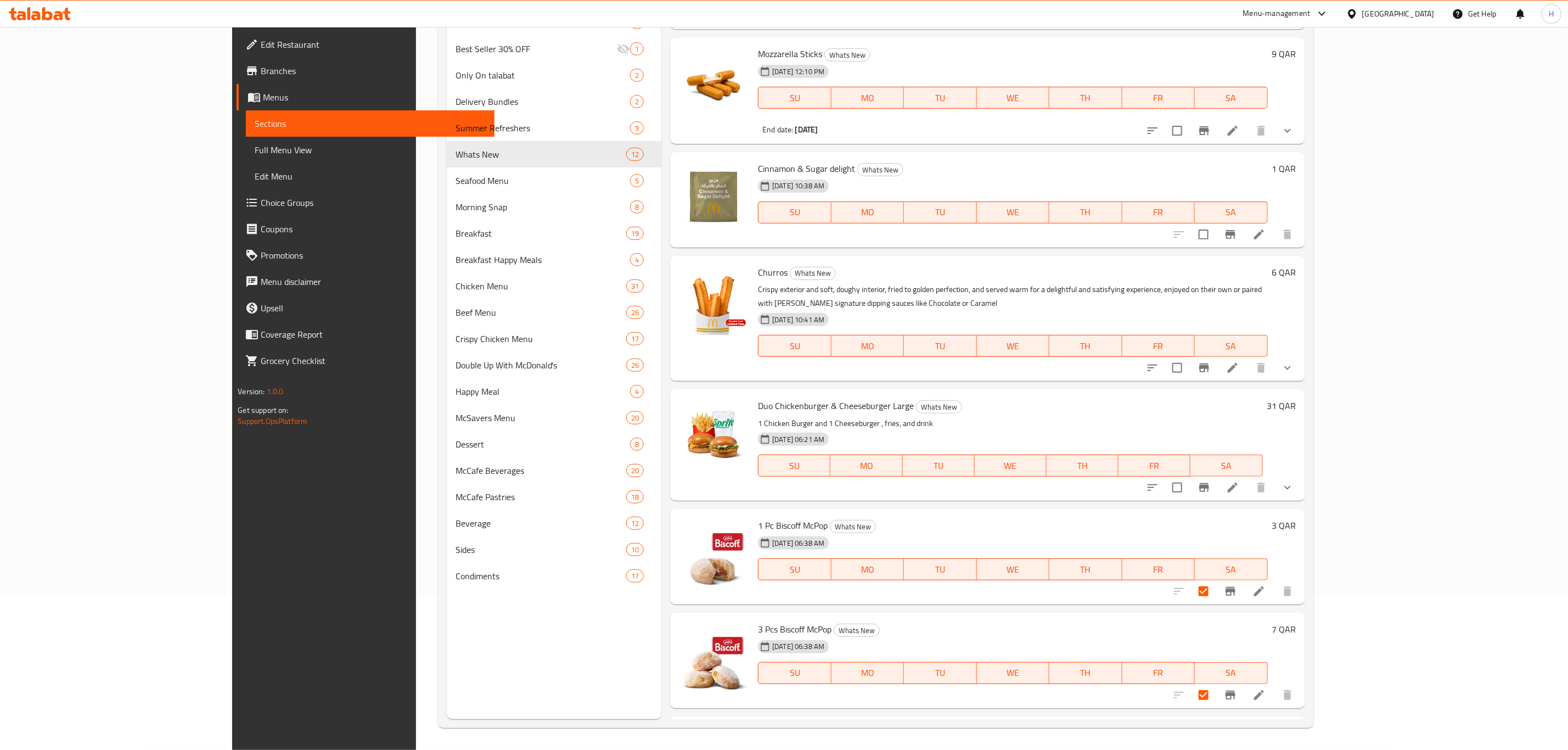
scroll to position [85, 0]
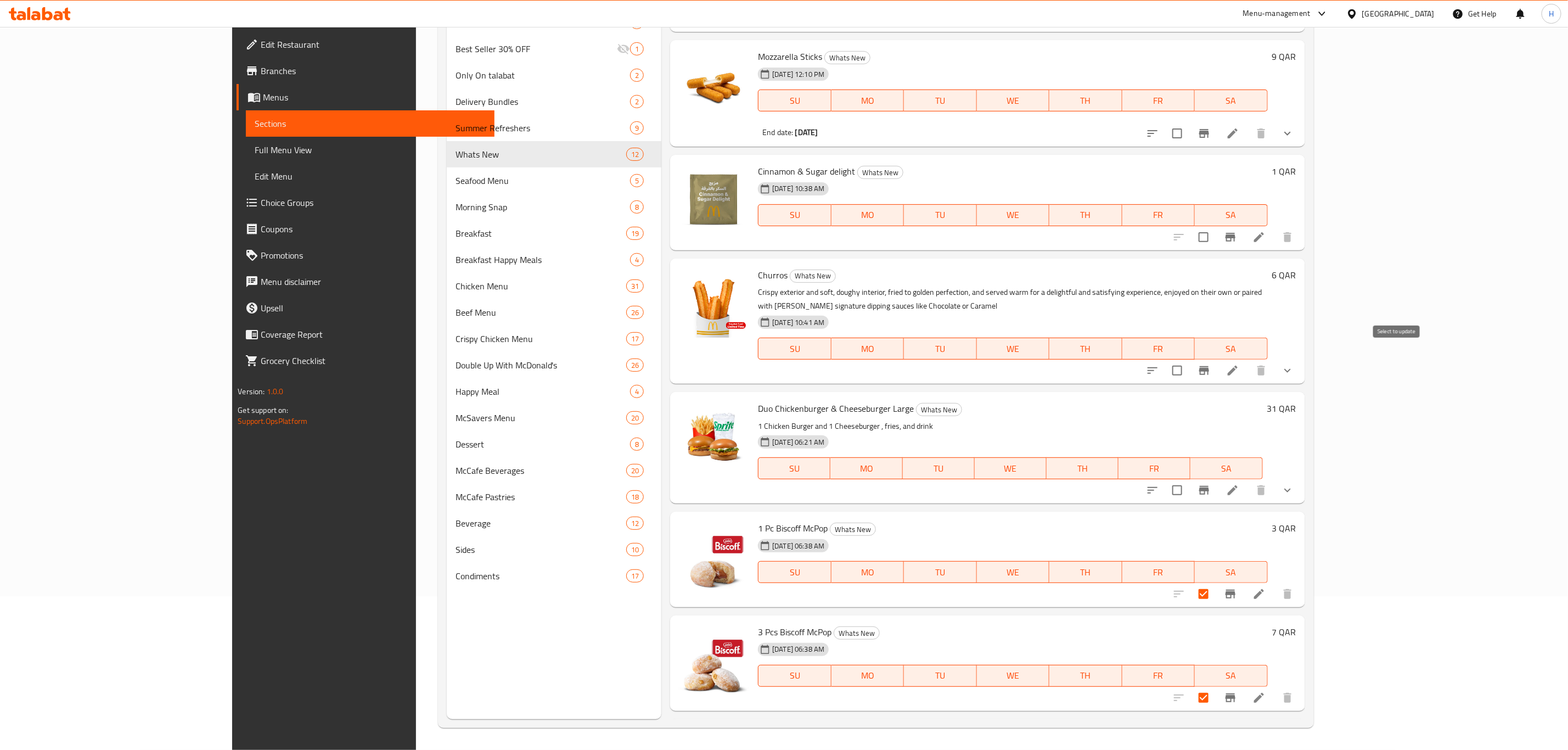
click at [1189, 361] on input "checkbox" at bounding box center [1178, 371] width 23 height 23
checkbox input "true"
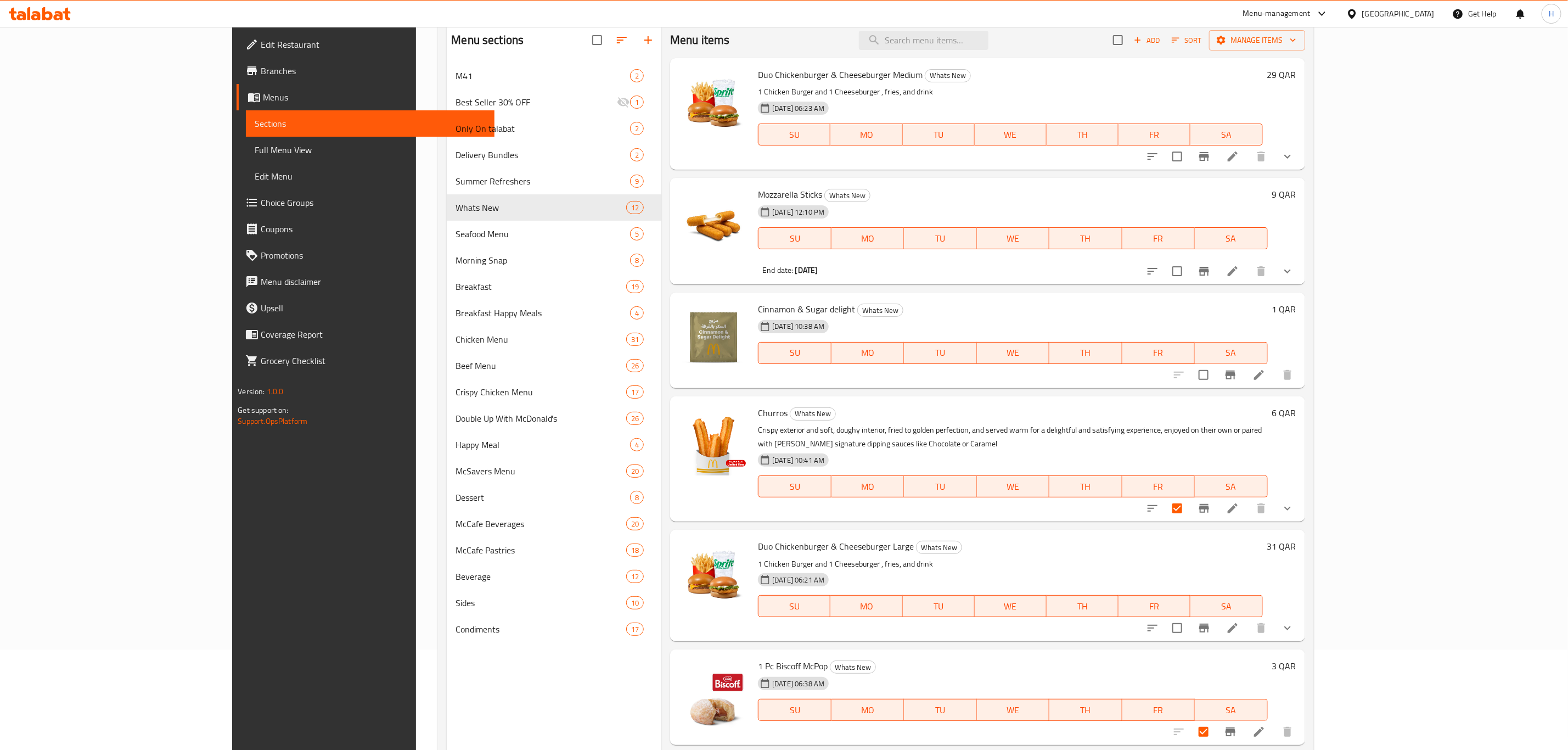
scroll to position [0, 0]
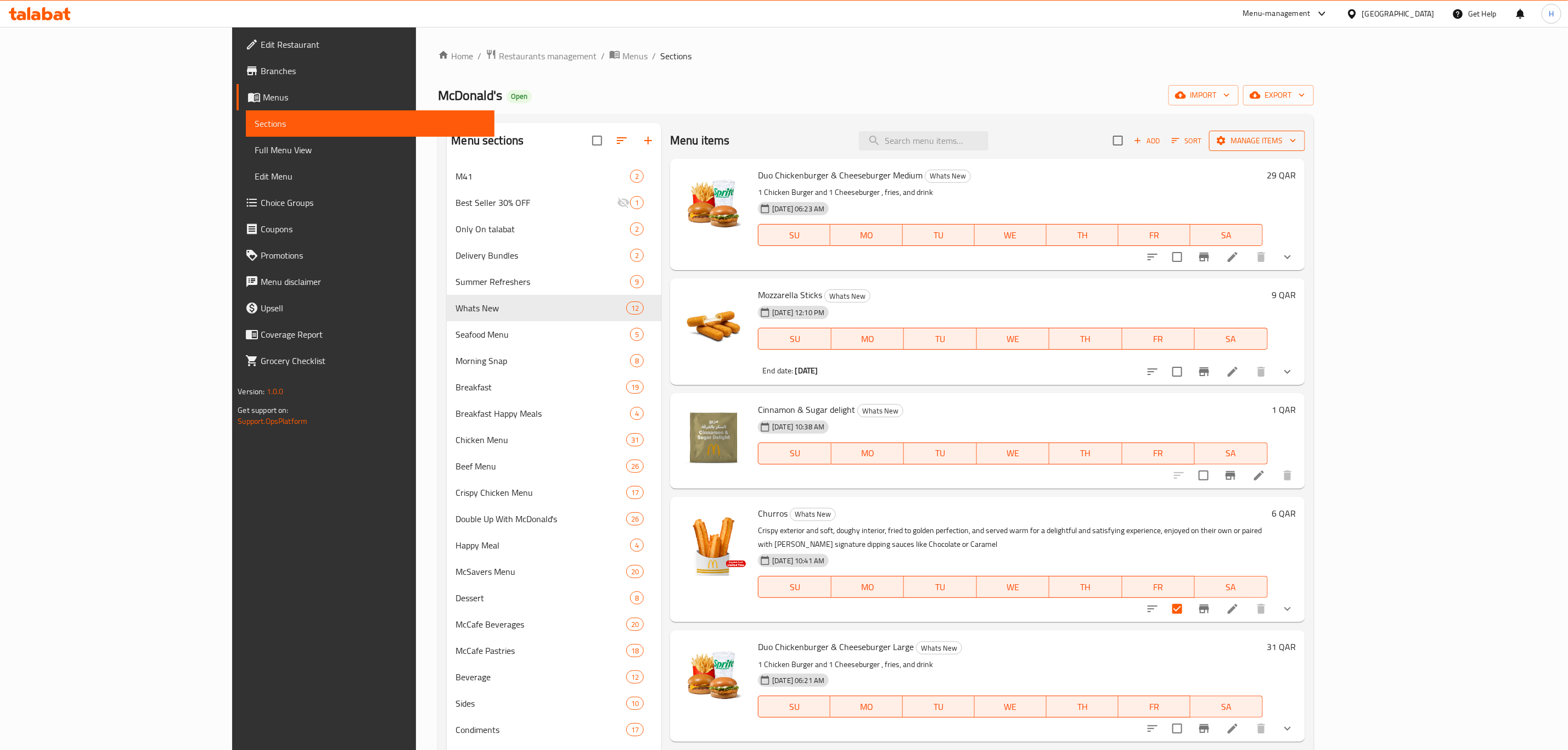
click at [1297, 143] on span "Manage items" at bounding box center [1257, 141] width 79 height 14
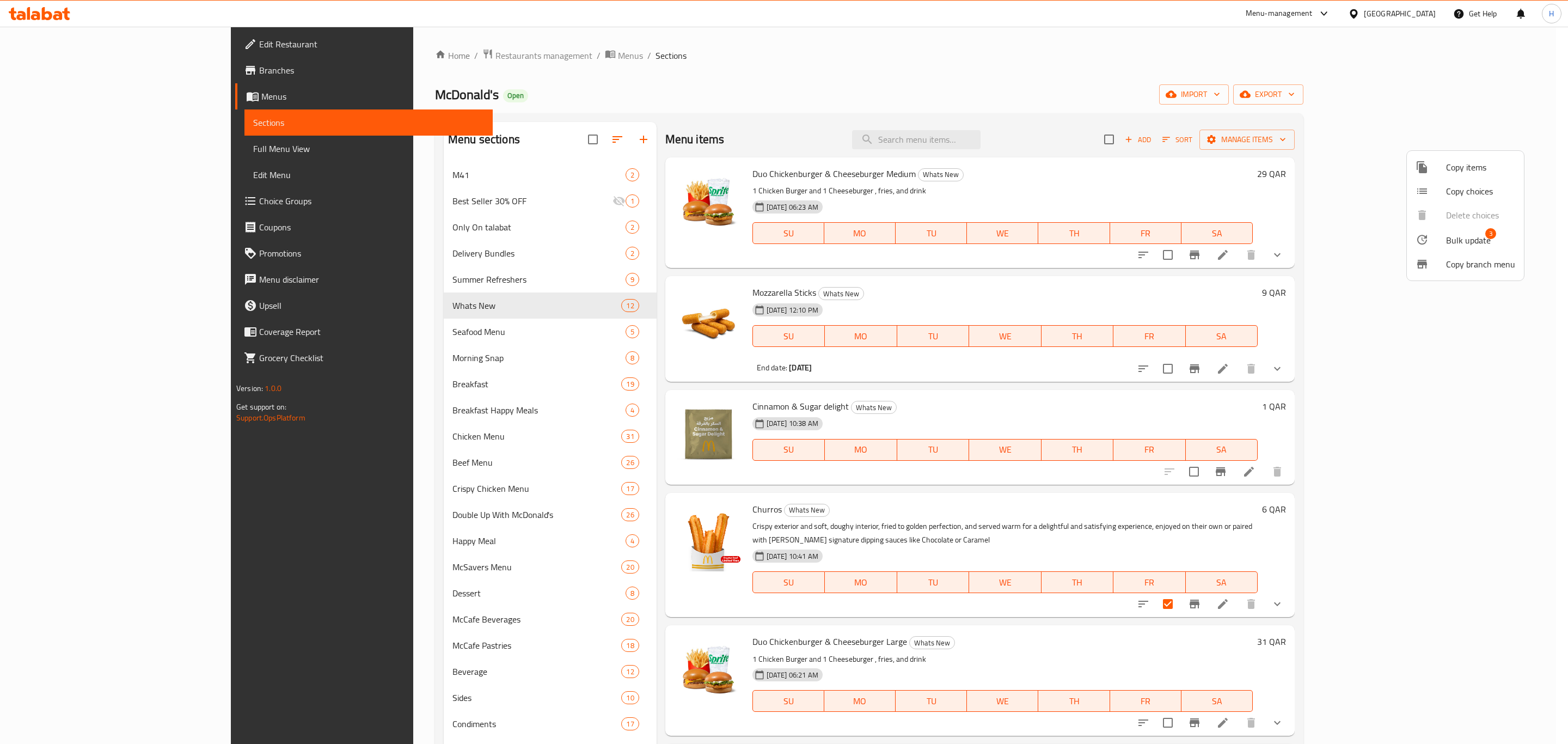
click at [1452, 245] on span "Bulk update" at bounding box center [1468, 240] width 44 height 13
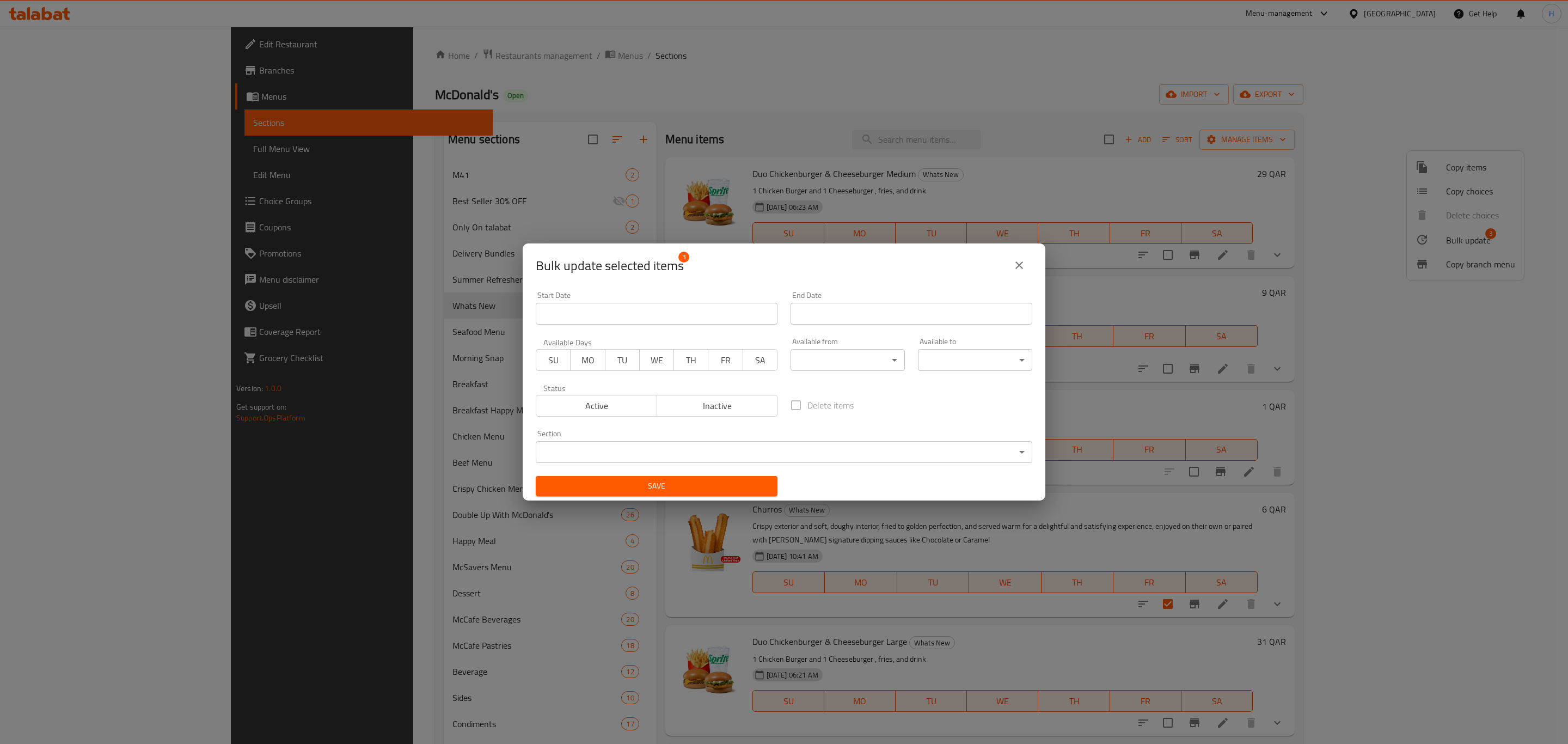
click at [732, 444] on body "​ Menu-management [GEOGRAPHIC_DATA] Get Help H Edit Restaurant Branches Menus S…" at bounding box center [784, 385] width 1568 height 717
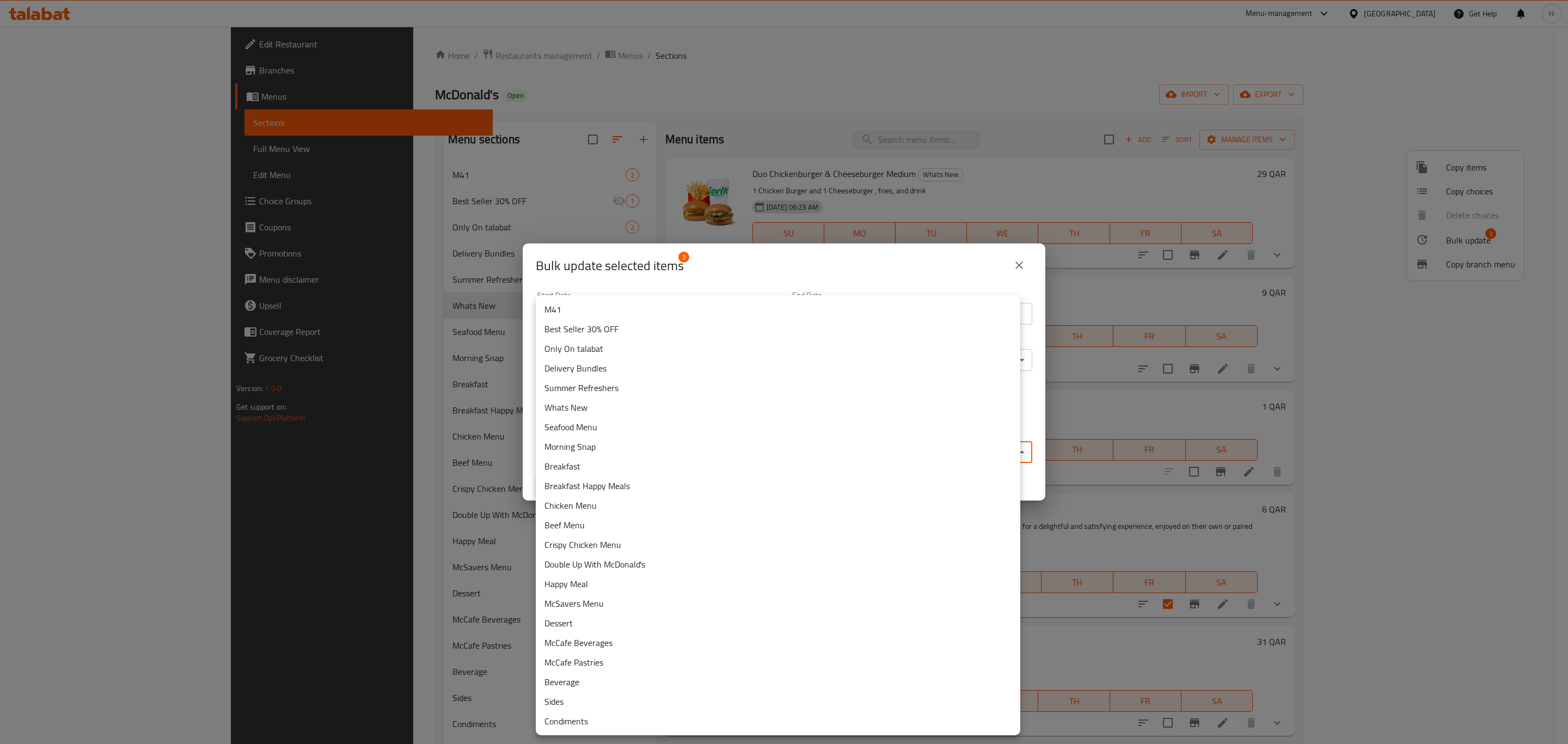
click at [569, 623] on li "Dessert" at bounding box center [778, 623] width 485 height 19
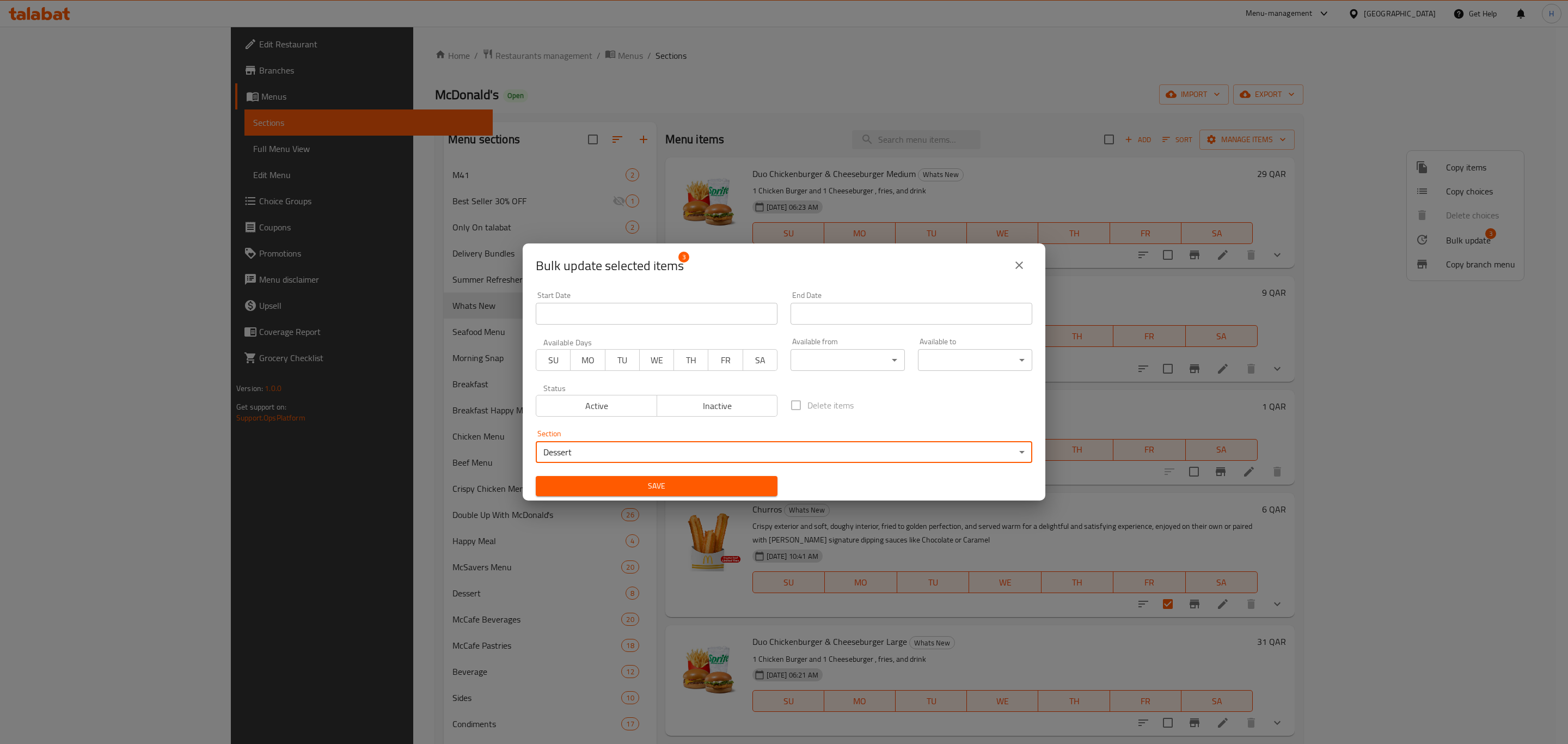
click at [1010, 262] on button "close" at bounding box center [1019, 265] width 26 height 26
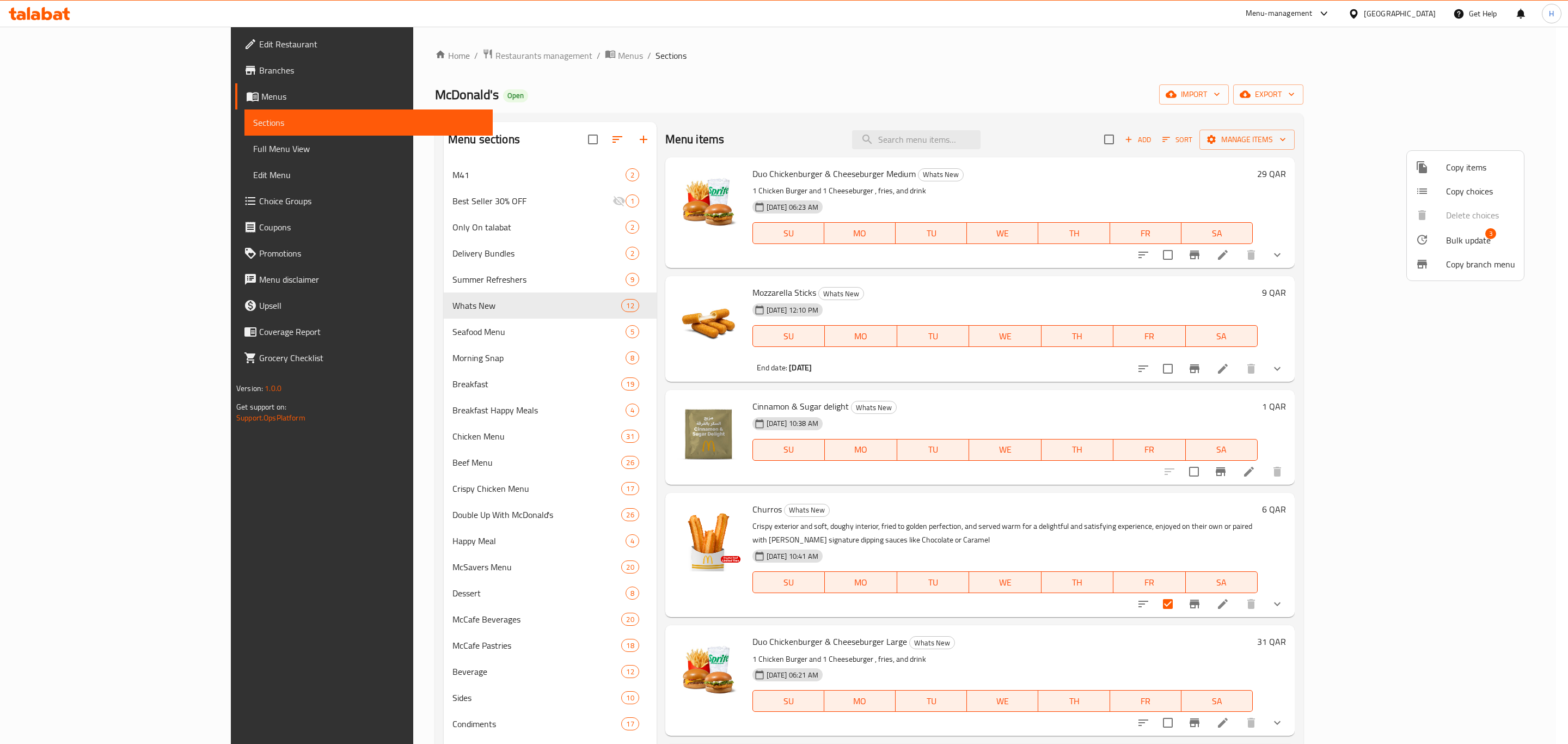
click at [325, 694] on div at bounding box center [784, 372] width 1568 height 744
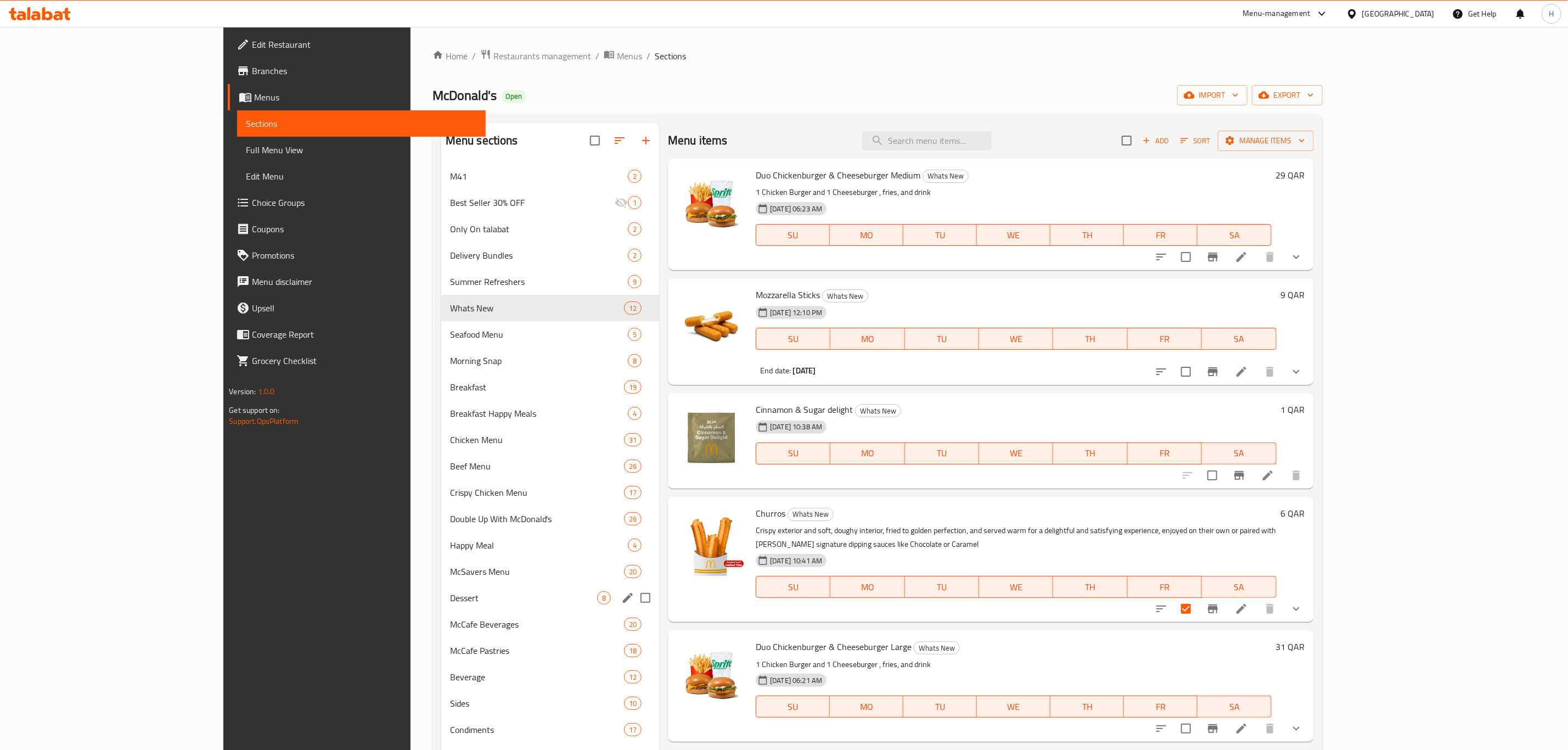
click at [450, 593] on span "Dessert" at bounding box center [523, 597] width 147 height 13
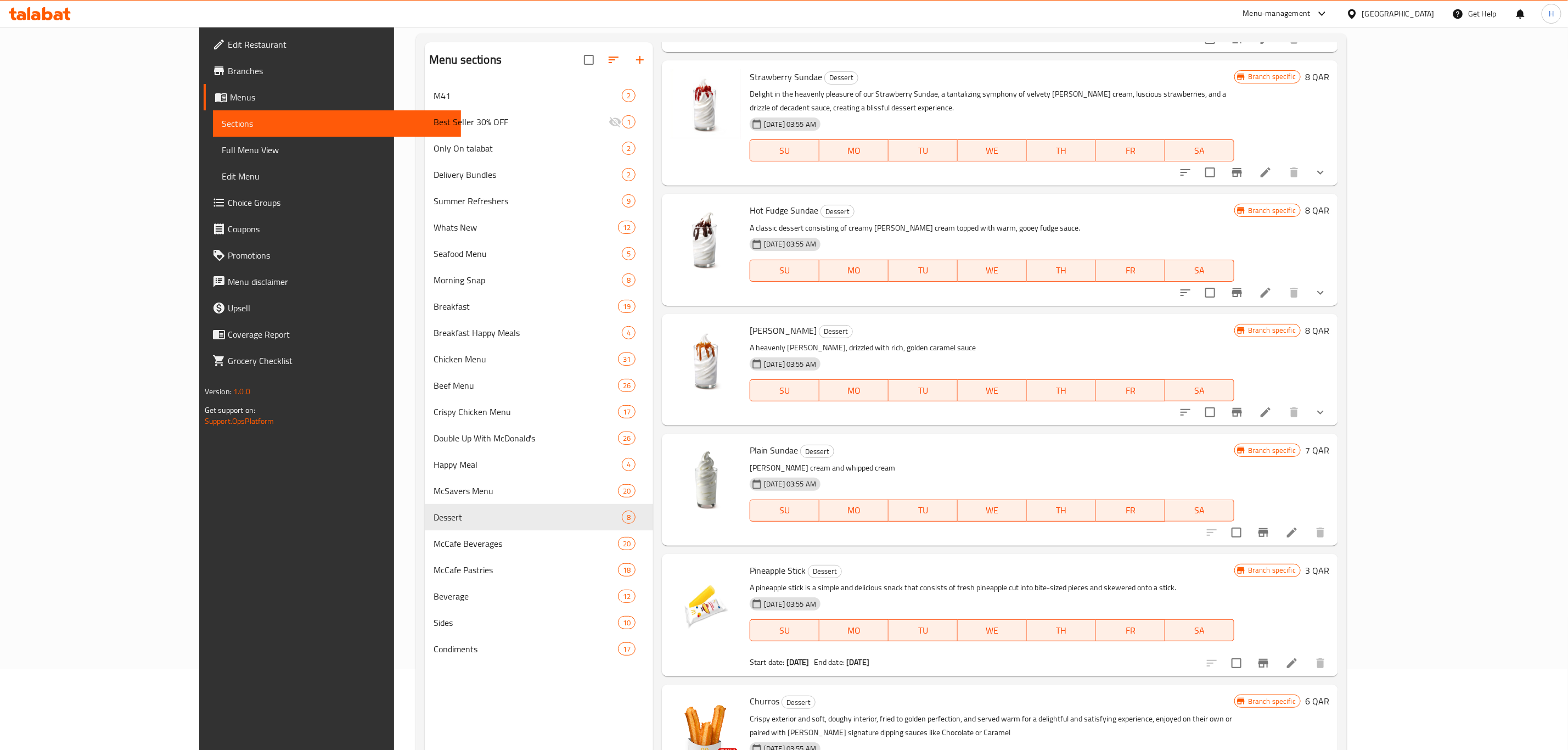
scroll to position [153, 0]
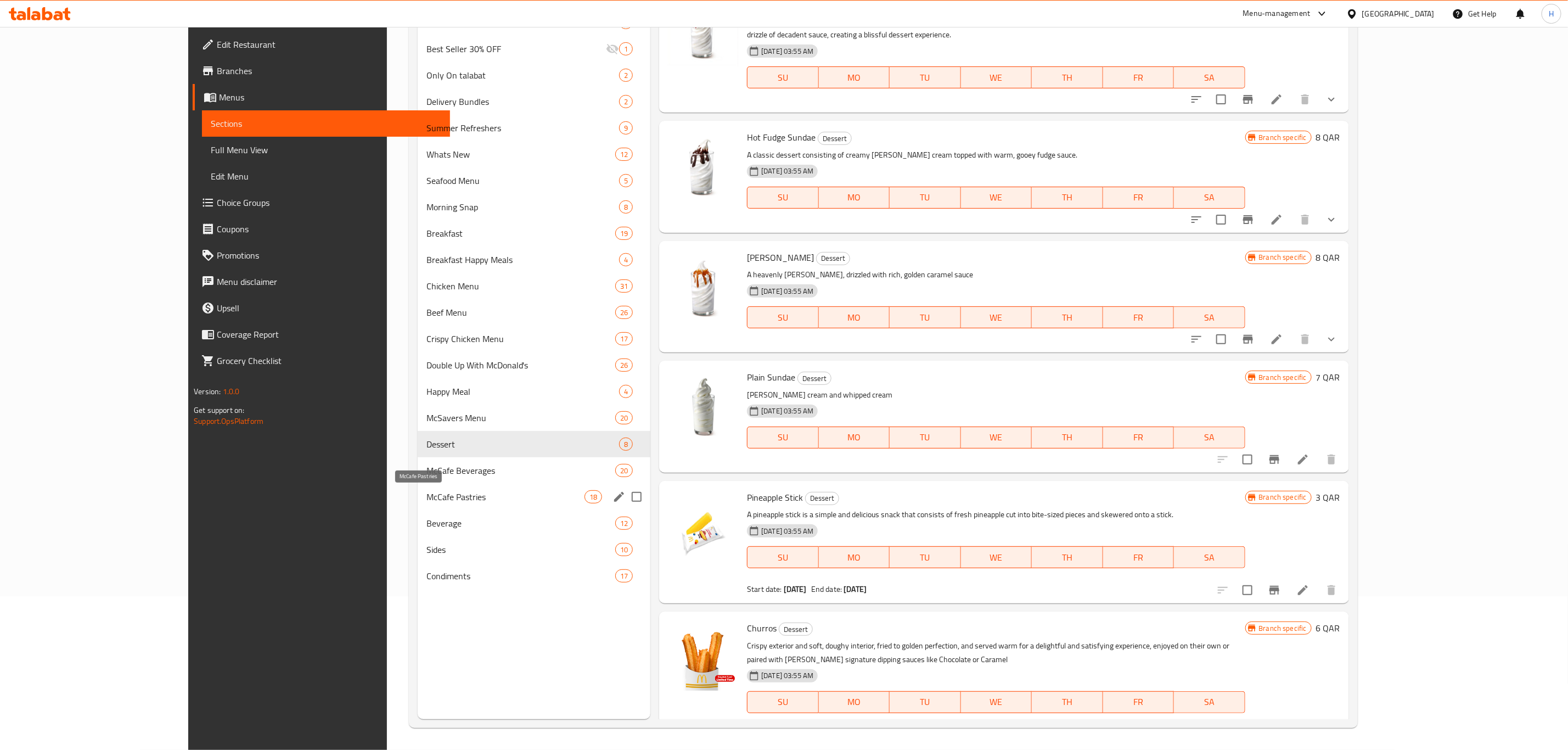
click at [427, 490] on span "McCafe Pastries" at bounding box center [506, 497] width 158 height 13
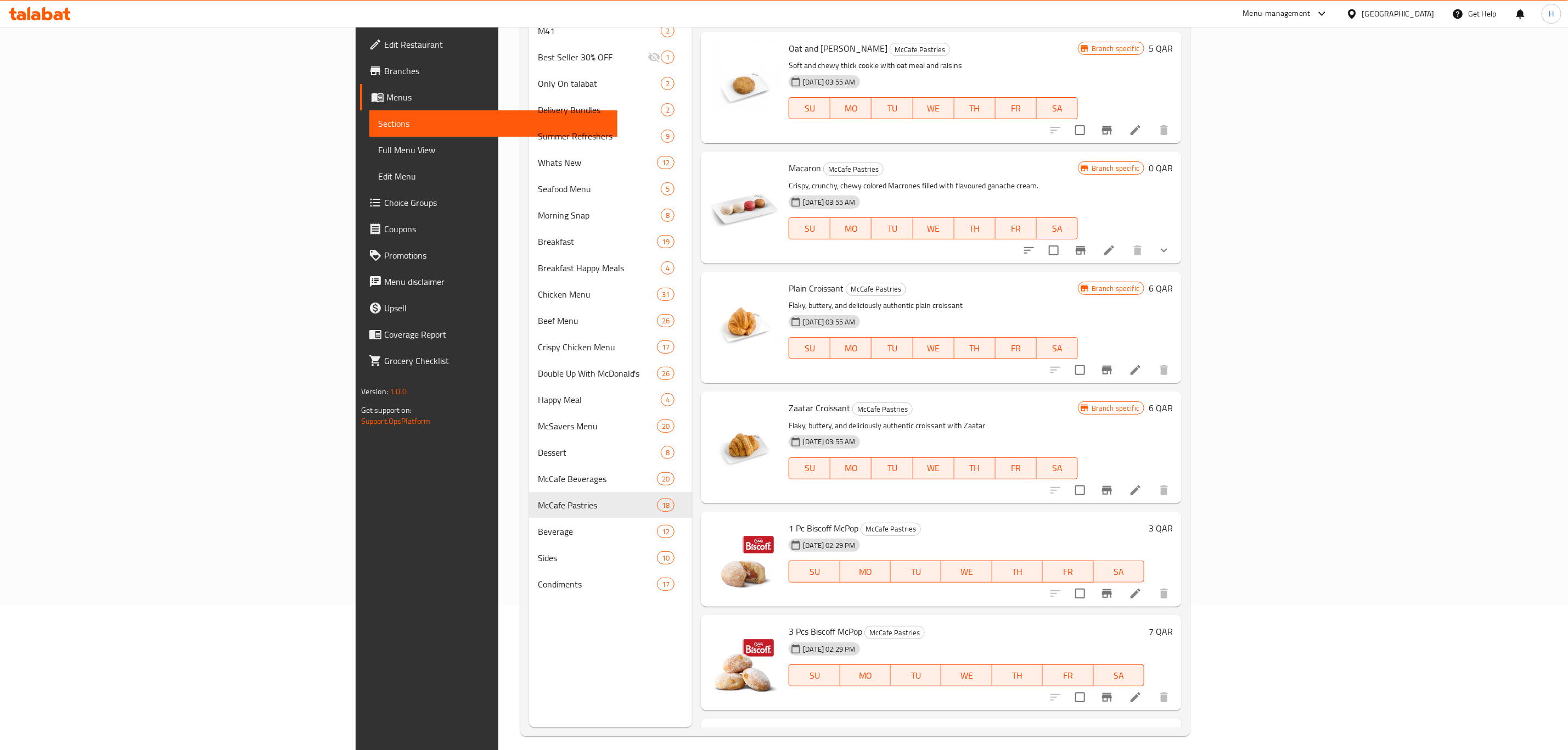
scroll to position [153, 0]
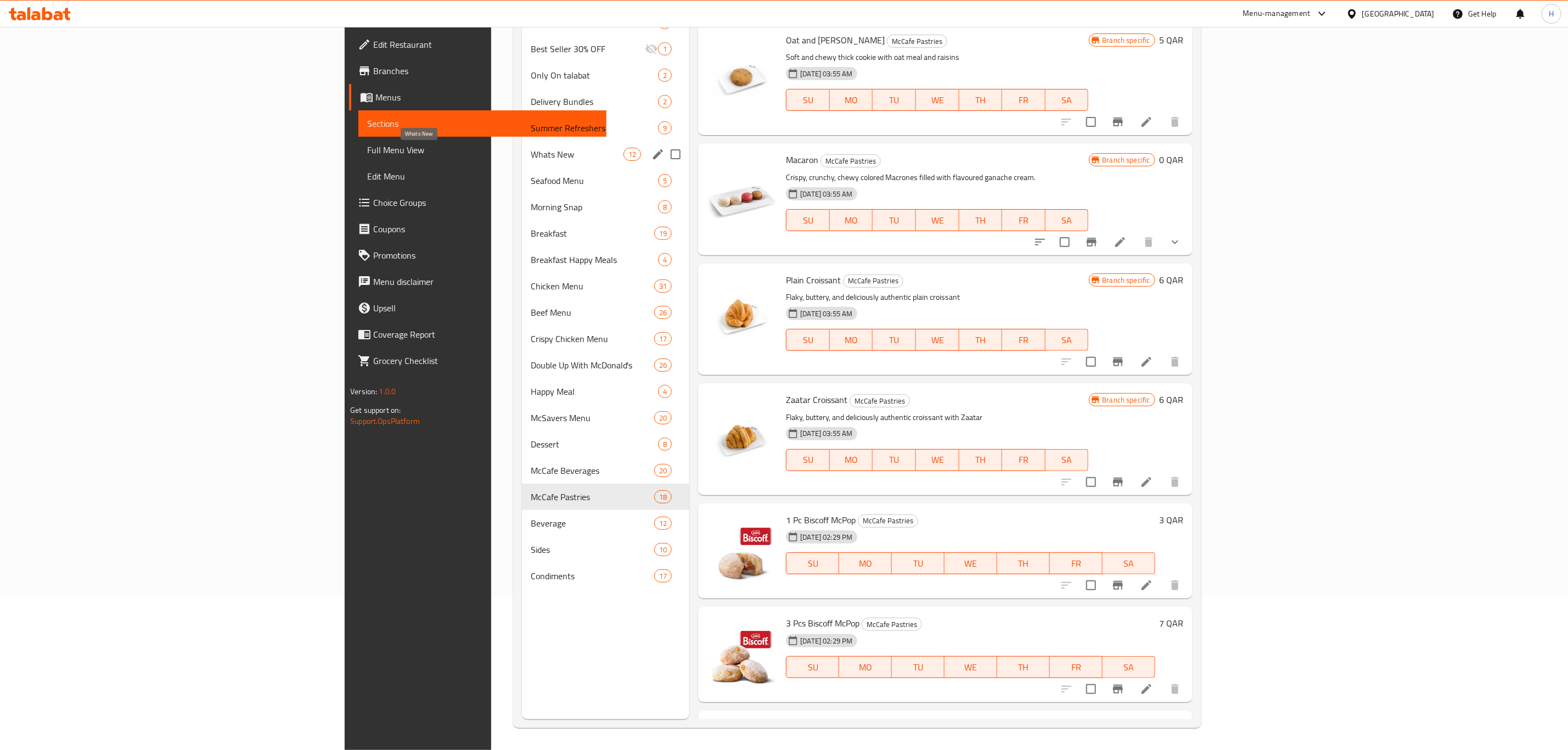
click at [531, 157] on span "Whats New" at bounding box center [577, 154] width 93 height 13
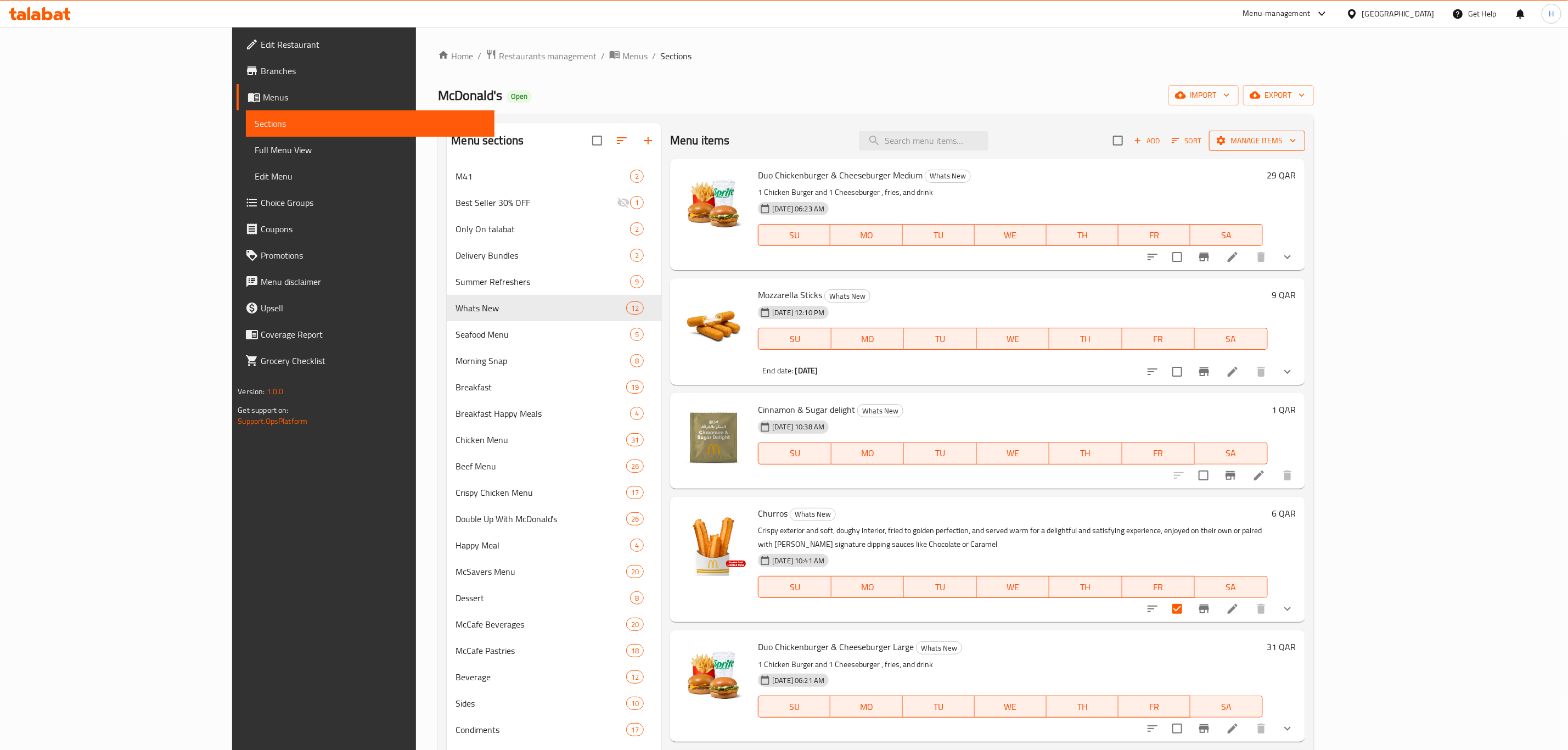
click at [1297, 147] on span "Manage items" at bounding box center [1257, 141] width 79 height 14
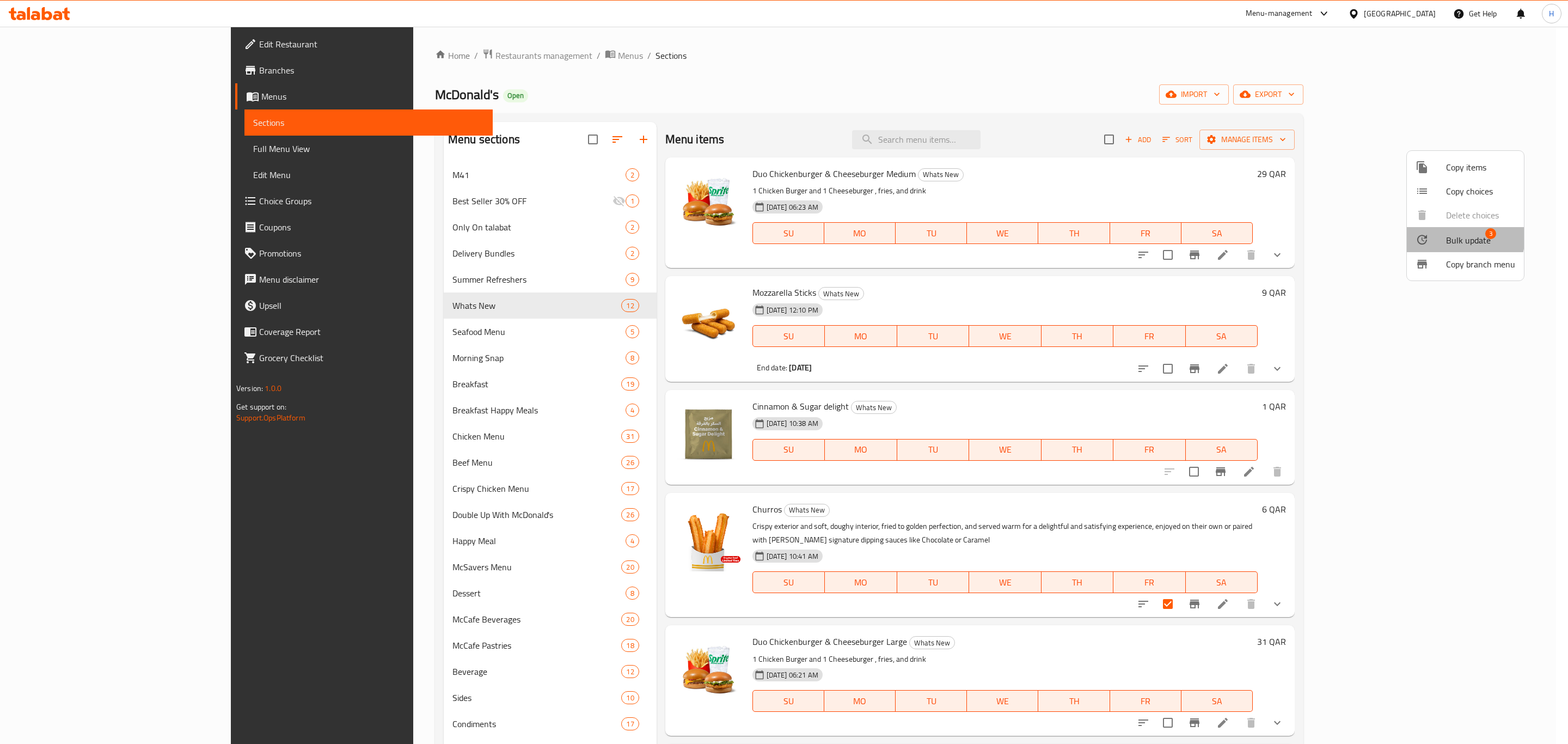
click at [1449, 236] on span "Bulk update" at bounding box center [1468, 240] width 44 height 13
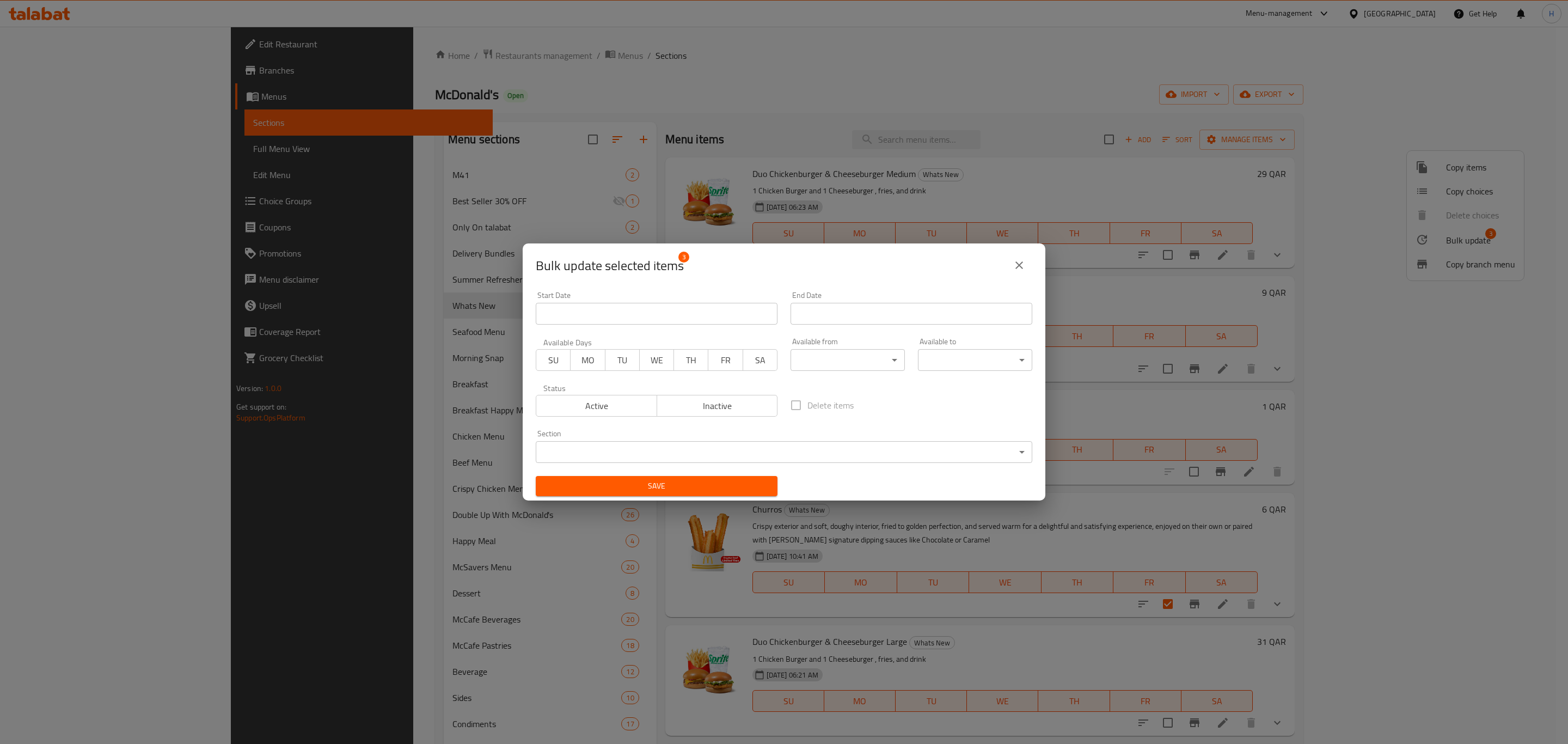
click at [662, 404] on span "Inactive" at bounding box center [718, 406] width 112 height 16
click at [696, 477] on button "Save" at bounding box center [656, 486] width 242 height 20
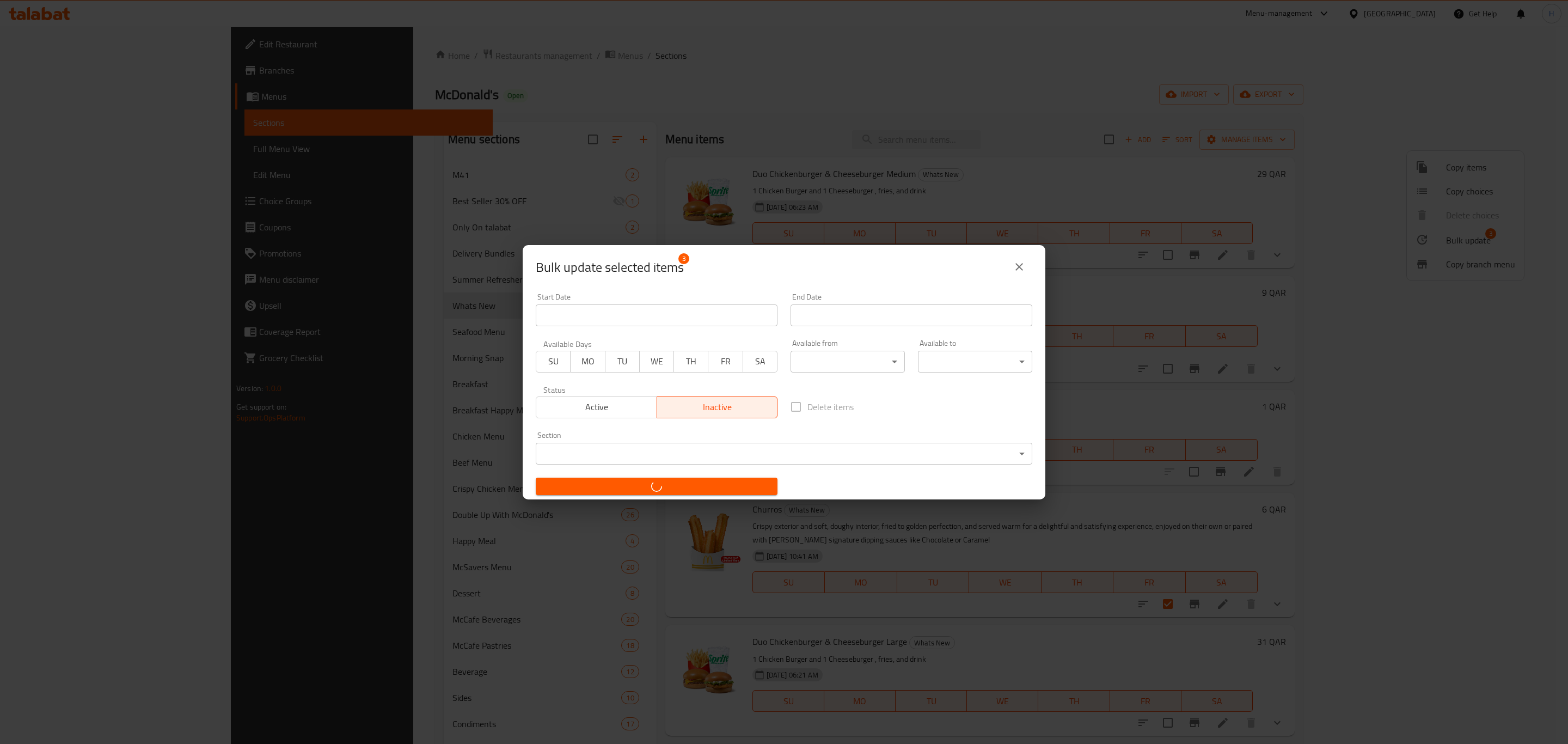
checkbox input "false"
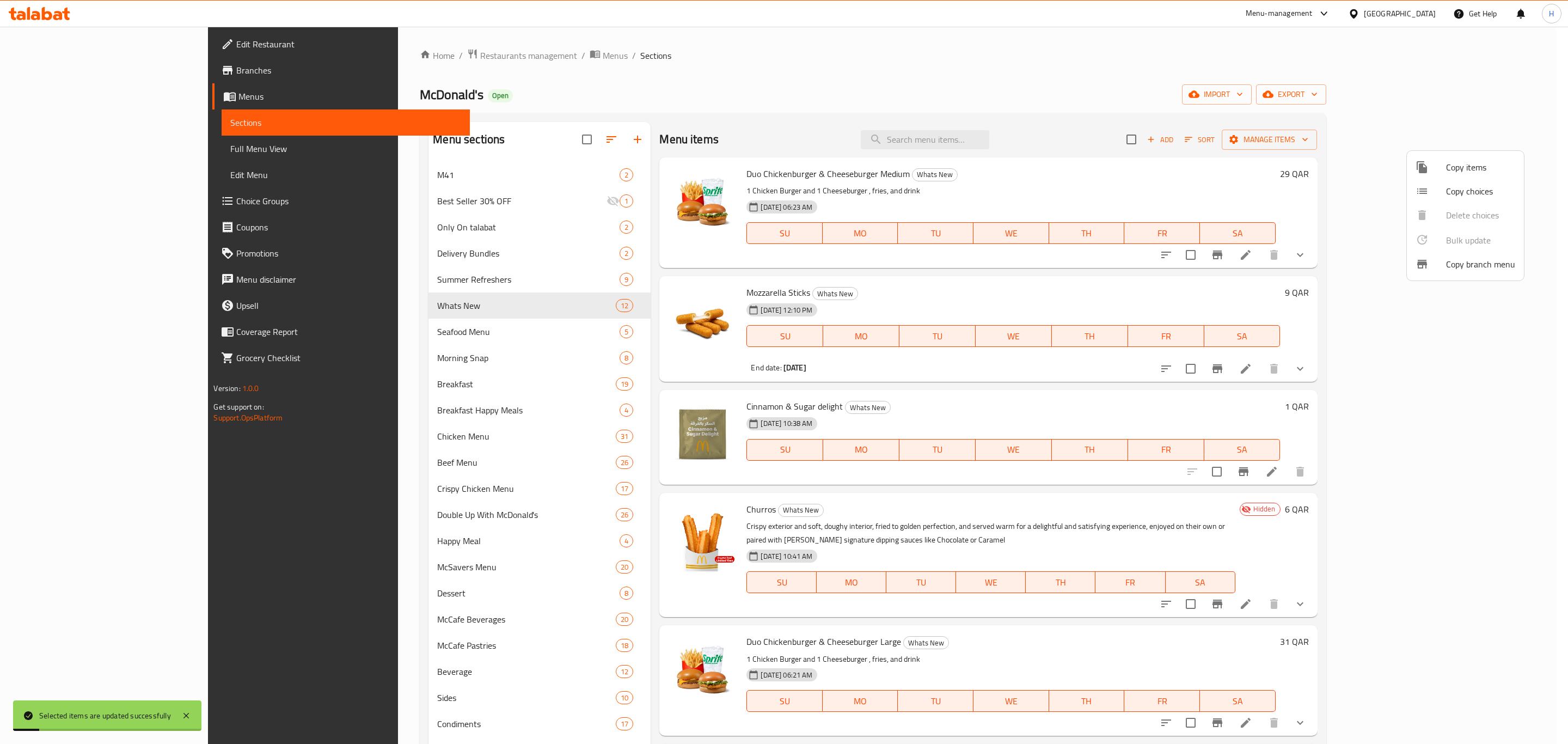
click at [376, 723] on div at bounding box center [784, 372] width 1568 height 744
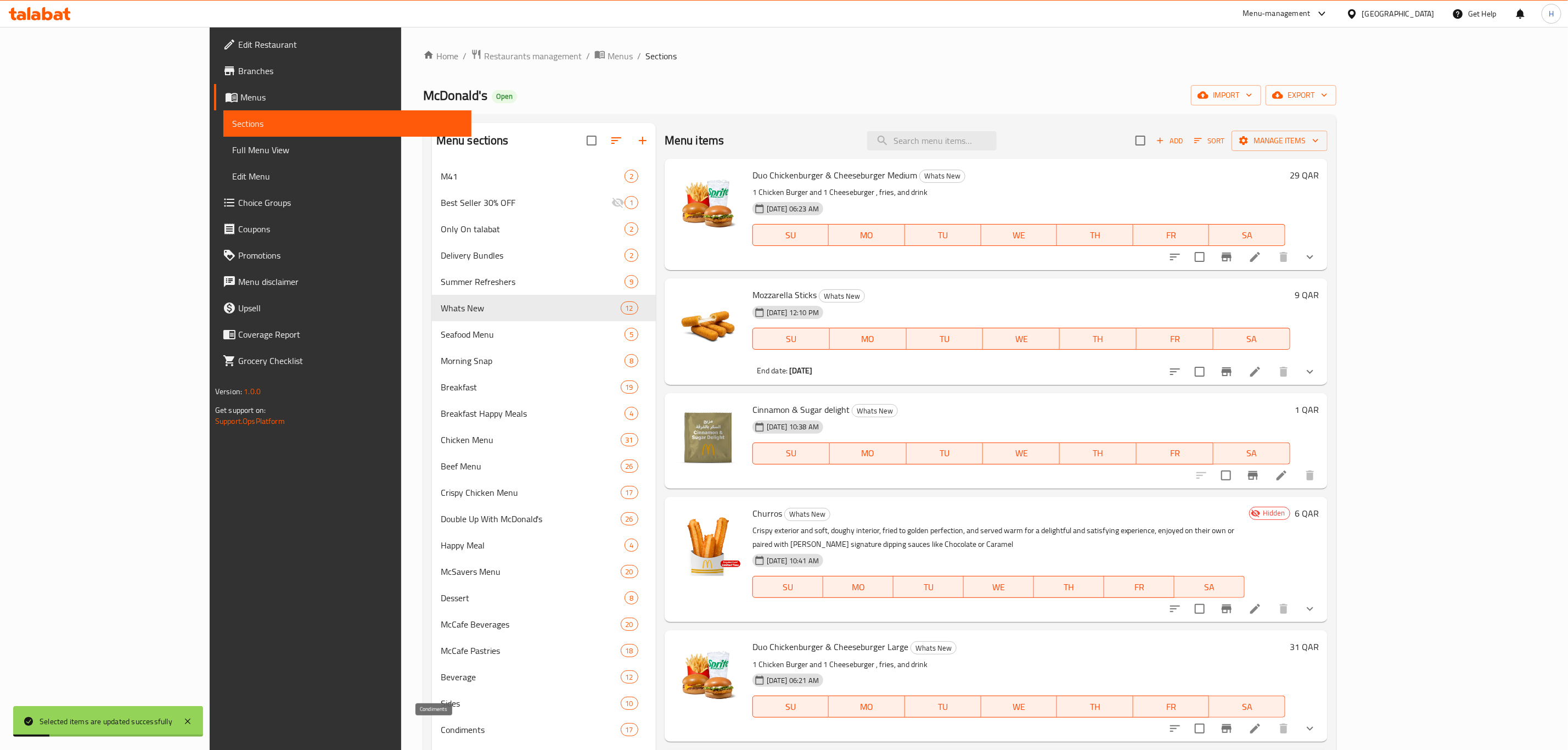
click at [441, 729] on span "Condiments" at bounding box center [530, 729] width 180 height 13
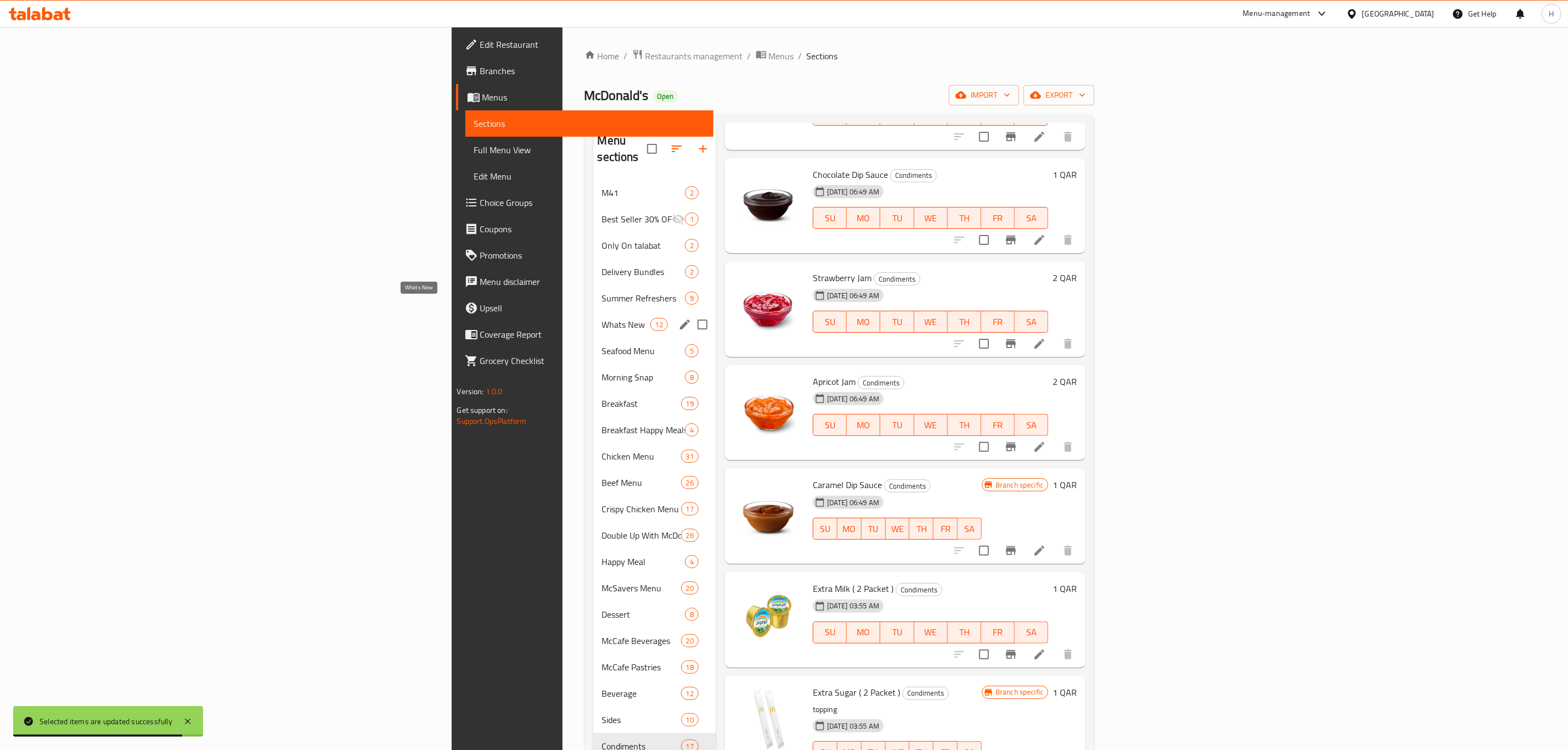
click at [602, 318] on span "Whats New" at bounding box center [626, 324] width 48 height 13
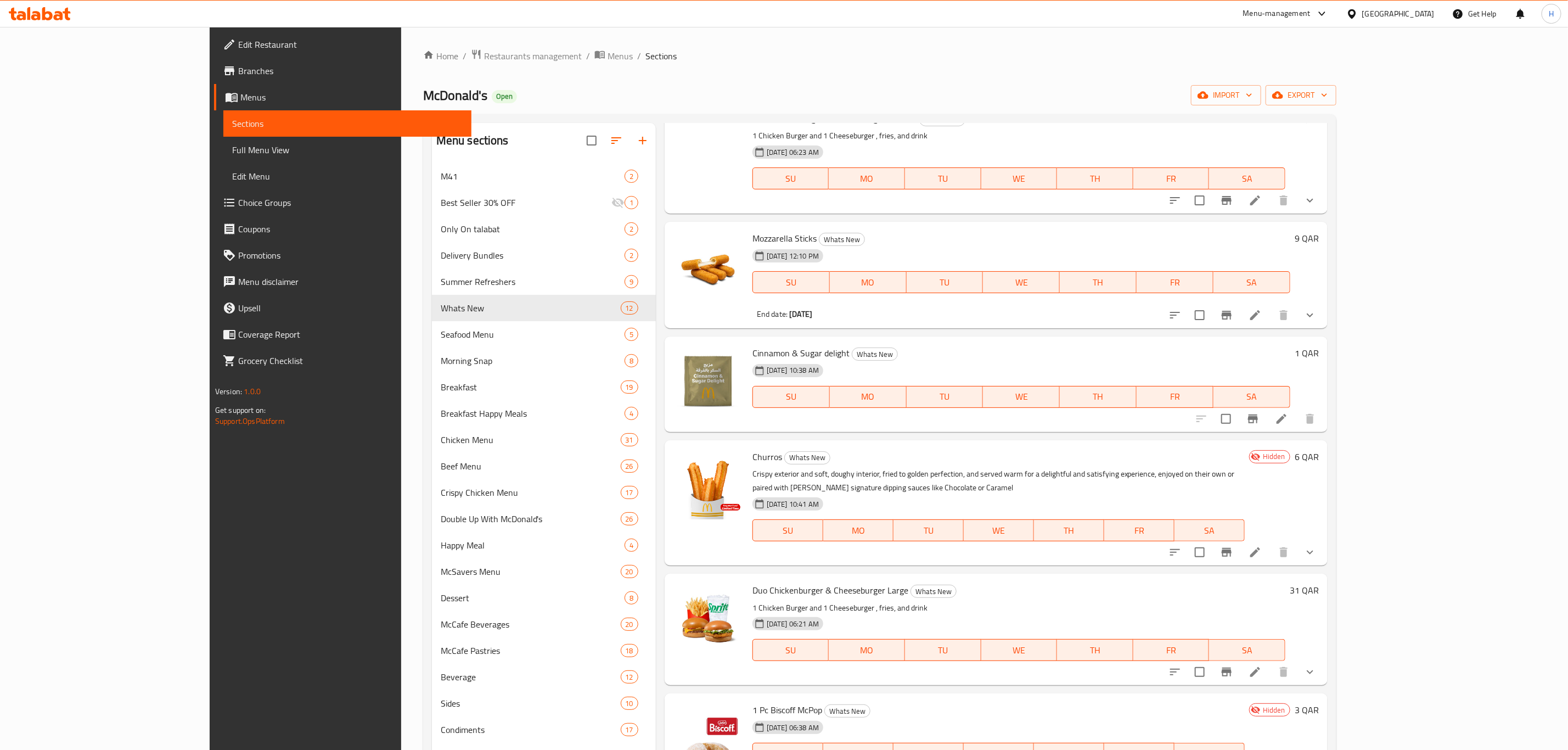
scroll to position [2, 0]
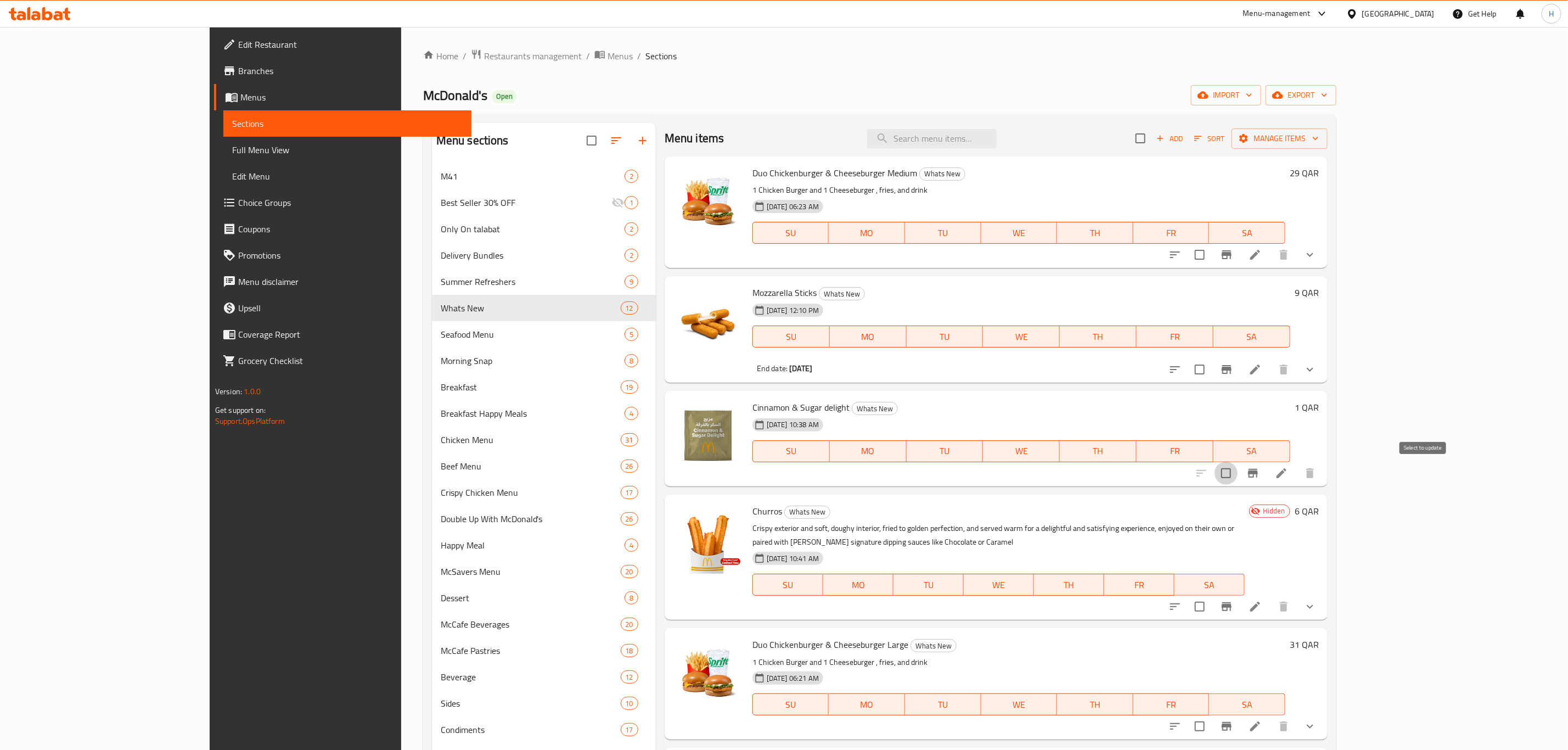
click at [1238, 476] on input "checkbox" at bounding box center [1226, 473] width 23 height 23
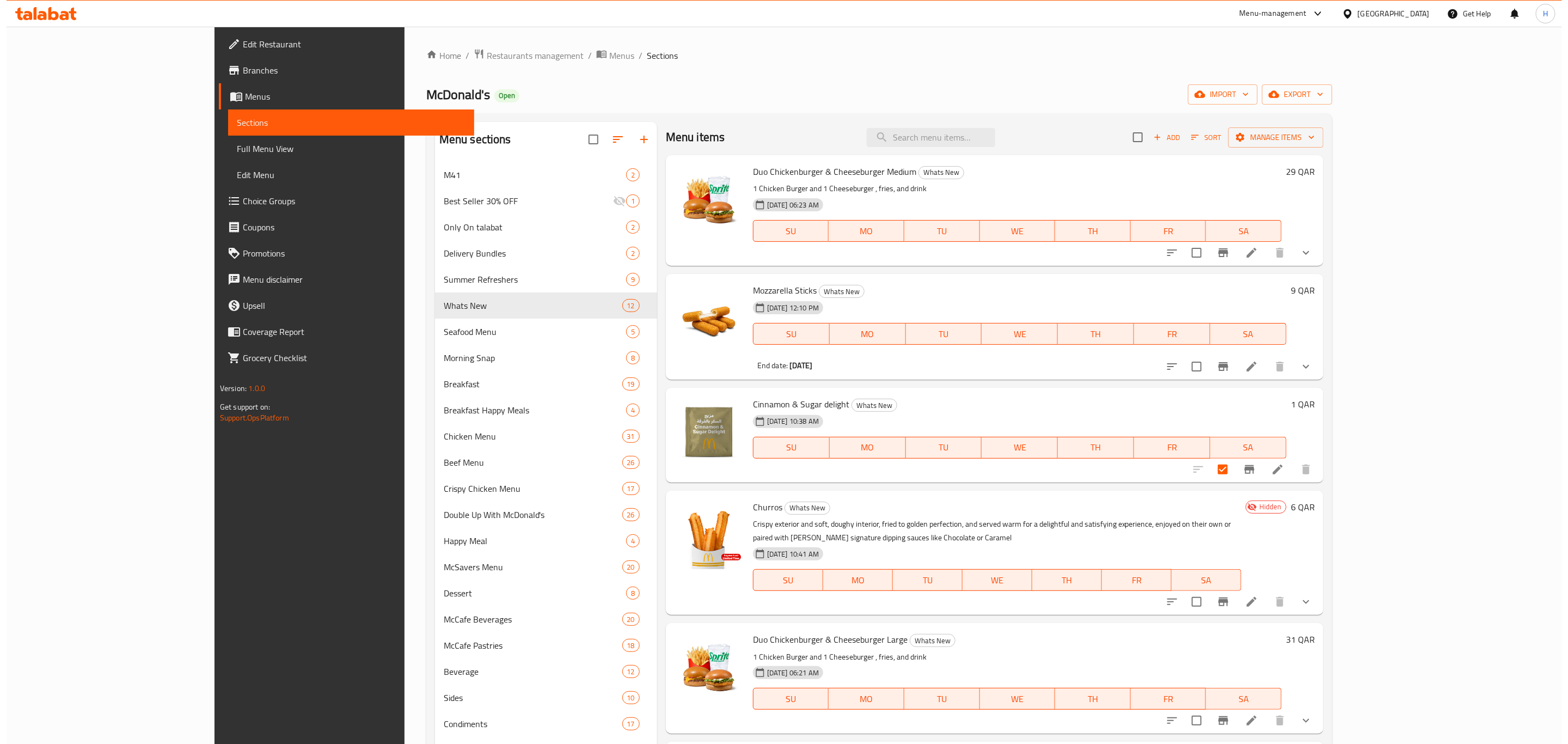
scroll to position [0, 0]
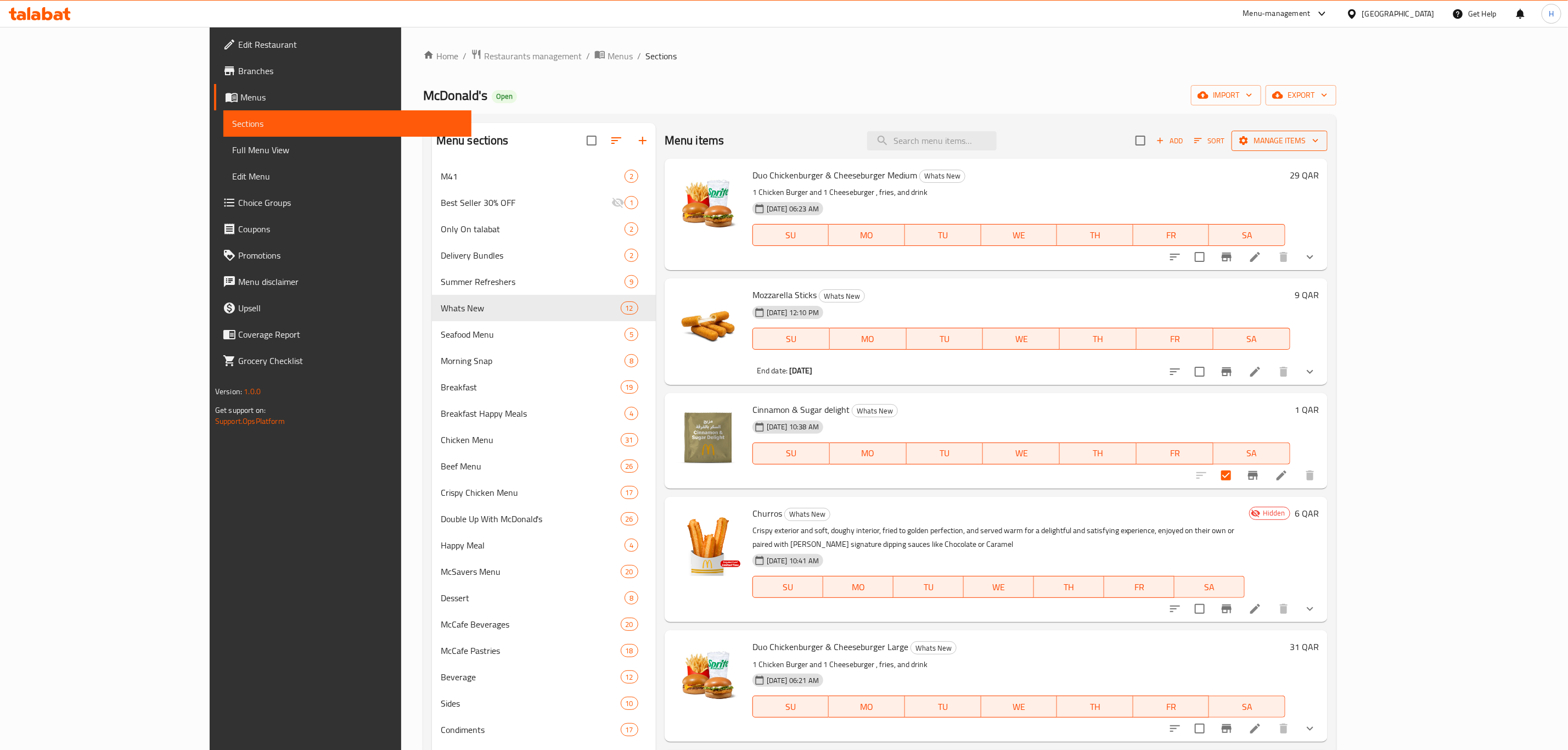
click at [1319, 136] on span "Manage items" at bounding box center [1280, 141] width 79 height 14
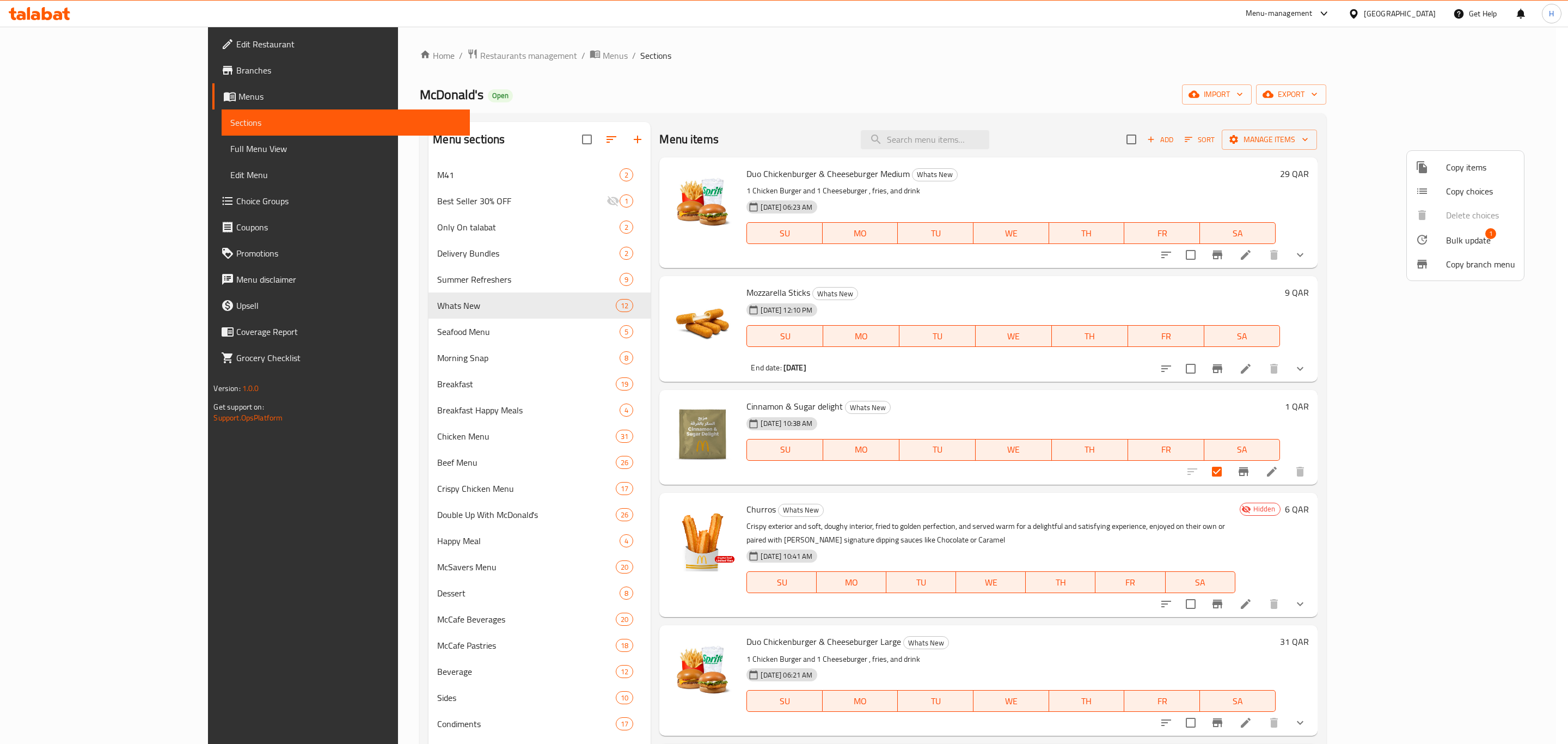
click at [1446, 242] on span "Bulk update" at bounding box center [1468, 240] width 44 height 13
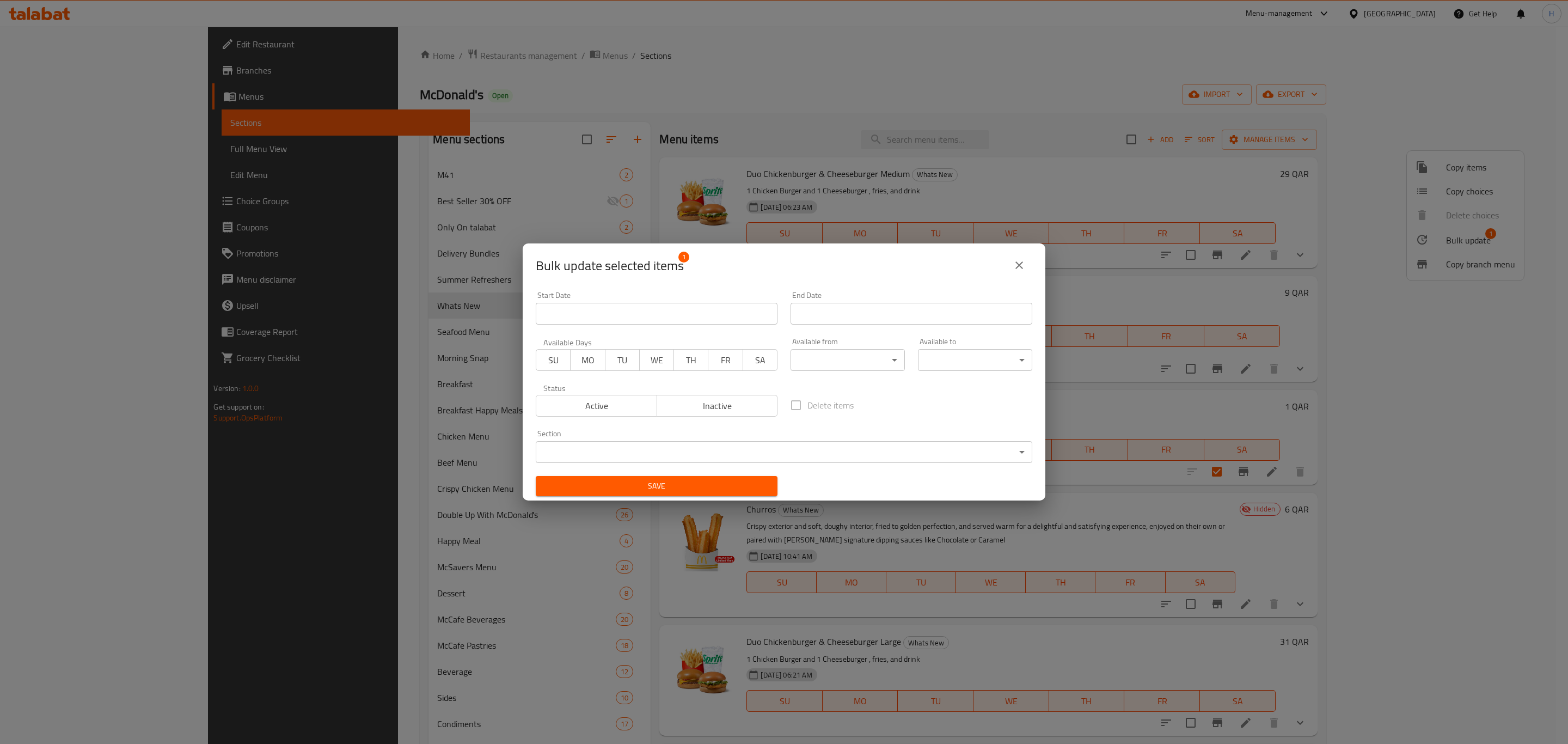
click at [833, 452] on body "​ Menu-management [GEOGRAPHIC_DATA] Get Help H Edit Restaurant Branches Menus S…" at bounding box center [784, 385] width 1568 height 717
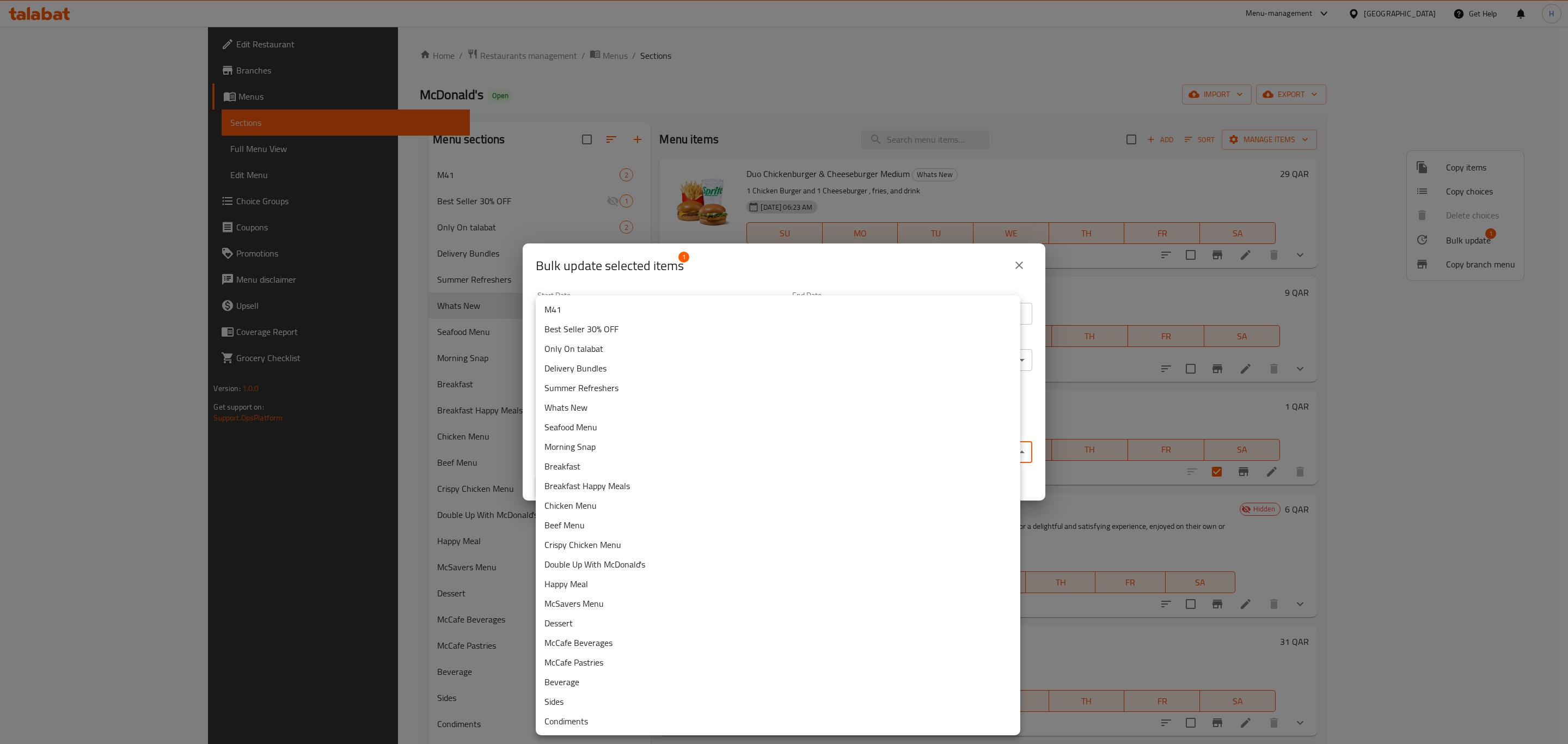
click at [715, 724] on li "Condiments" at bounding box center [778, 721] width 485 height 19
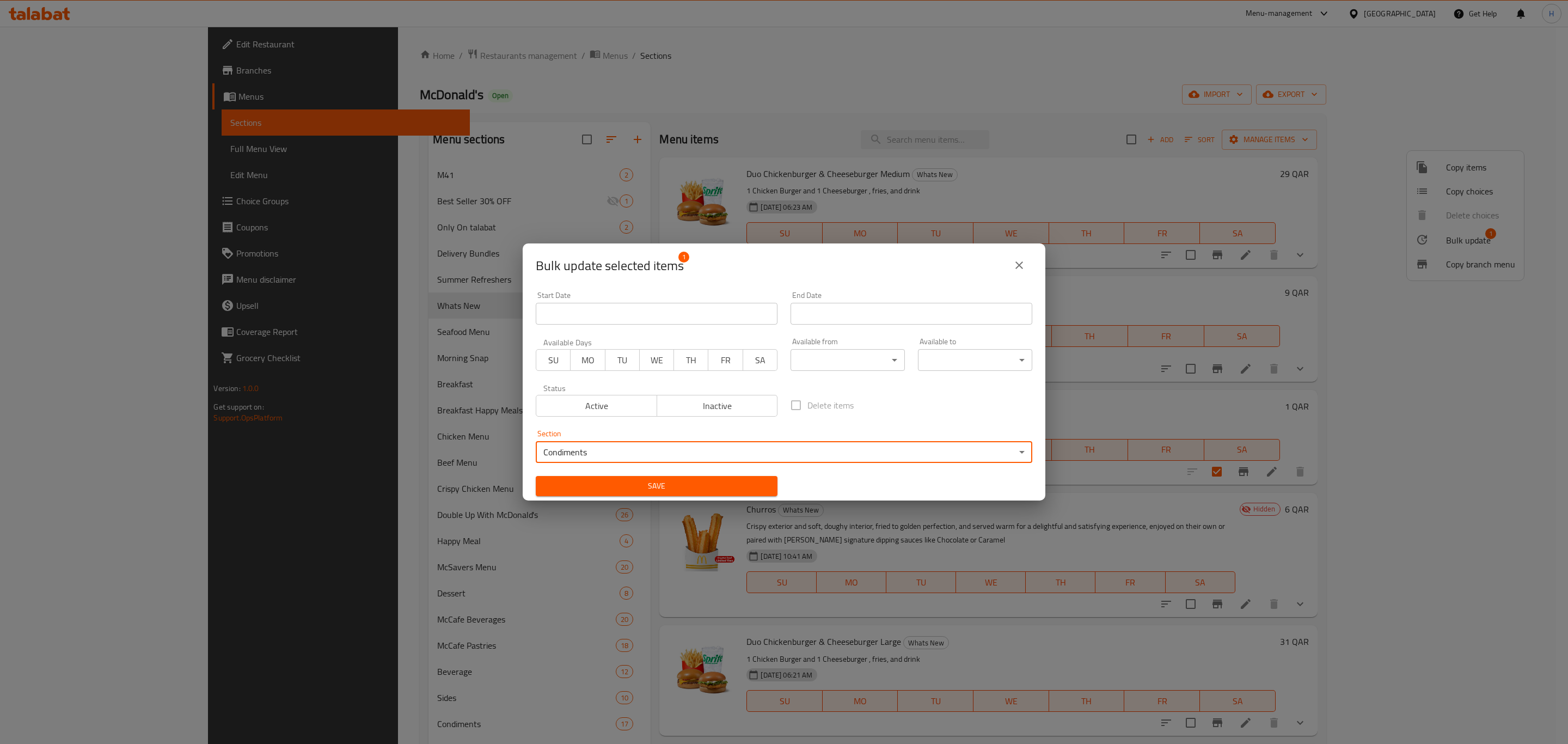
click at [687, 487] on span "Save" at bounding box center [656, 486] width 225 height 13
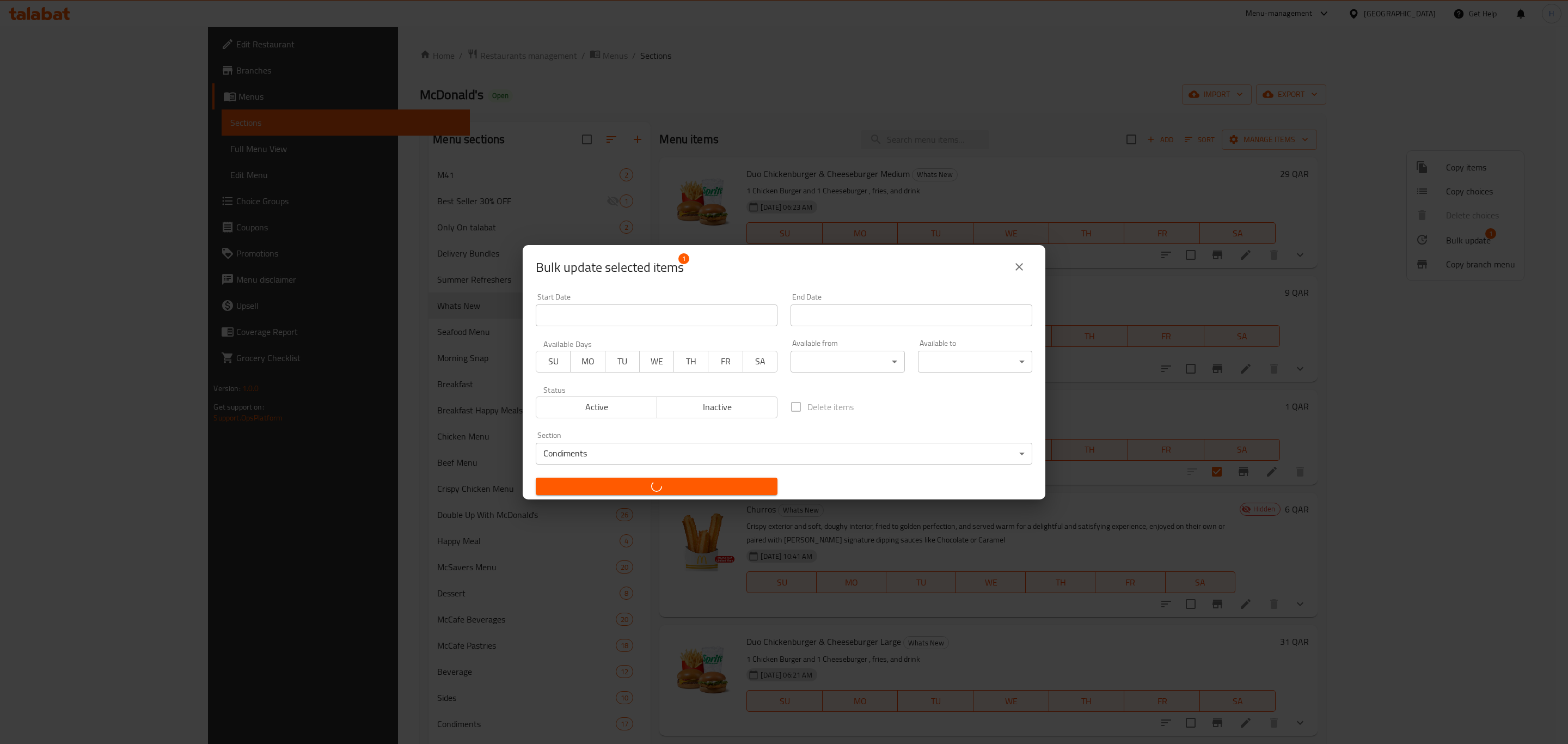
checkbox input "false"
